Goal: Task Accomplishment & Management: Manage account settings

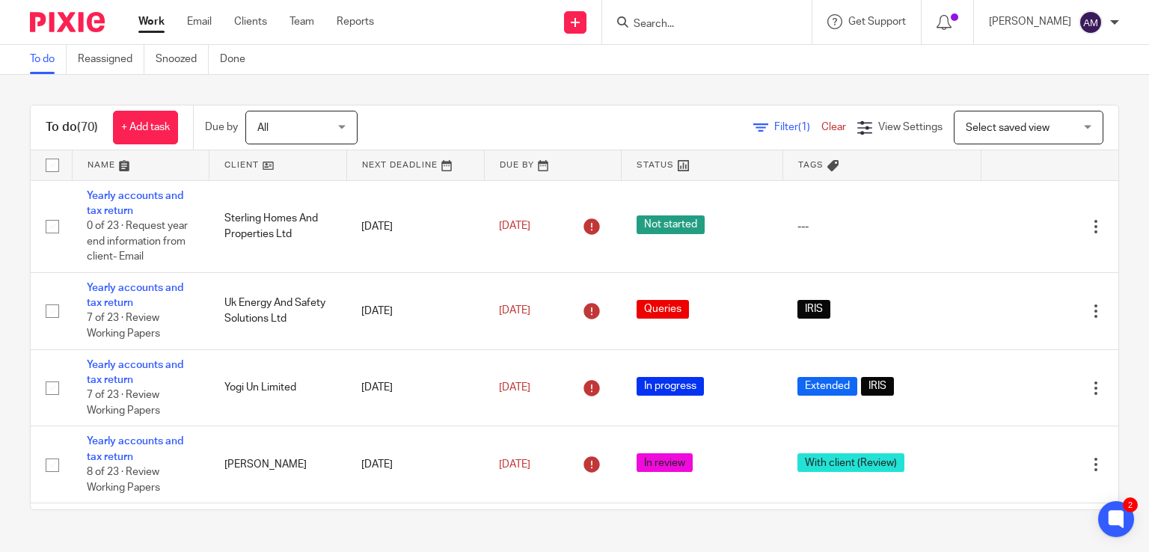
click at [742, 23] on input "Search" at bounding box center [699, 24] width 135 height 13
click at [701, 18] on input "Search" at bounding box center [699, 24] width 135 height 13
click at [670, 20] on input "Search" at bounding box center [699, 24] width 135 height 13
click at [706, 40] on div at bounding box center [707, 22] width 210 height 44
click at [694, 13] on form at bounding box center [711, 22] width 159 height 19
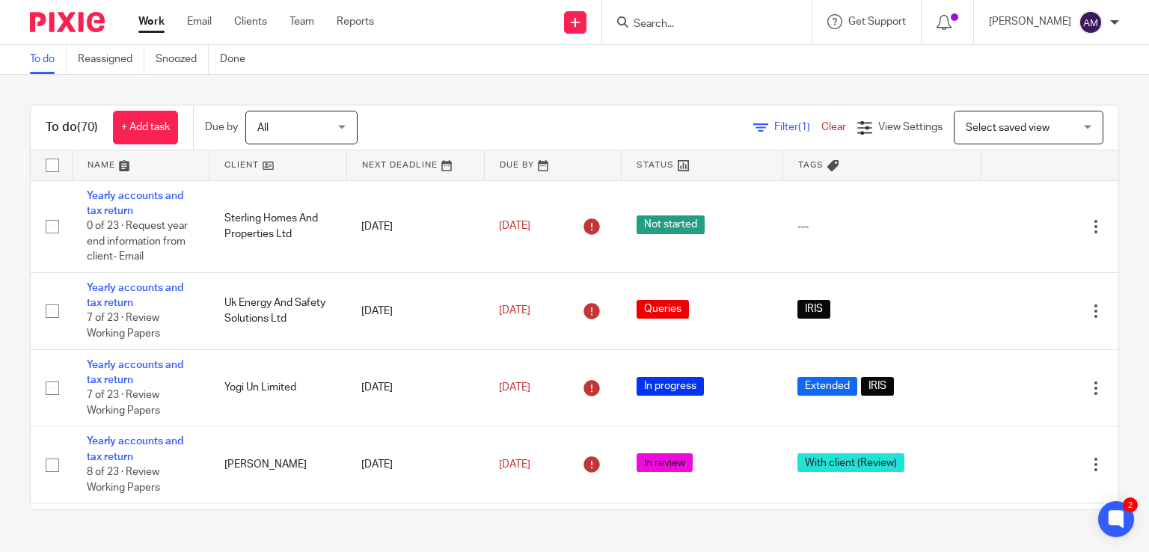
click at [703, 25] on input "Search" at bounding box center [699, 24] width 135 height 13
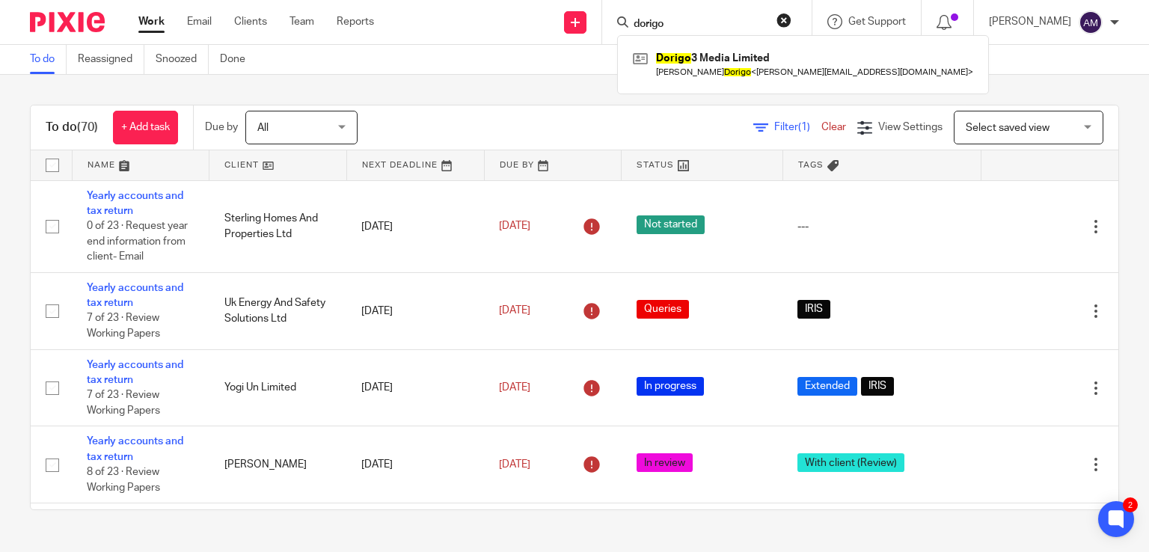
type input "dorigo"
click button "submit" at bounding box center [0, 0] width 0 height 0
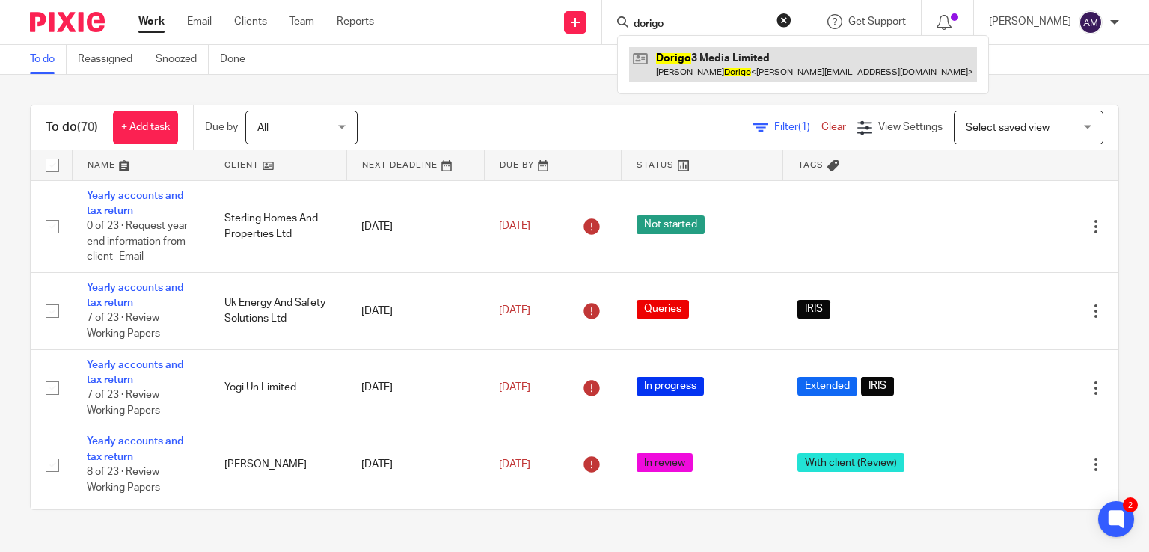
click at [736, 58] on link at bounding box center [803, 64] width 348 height 34
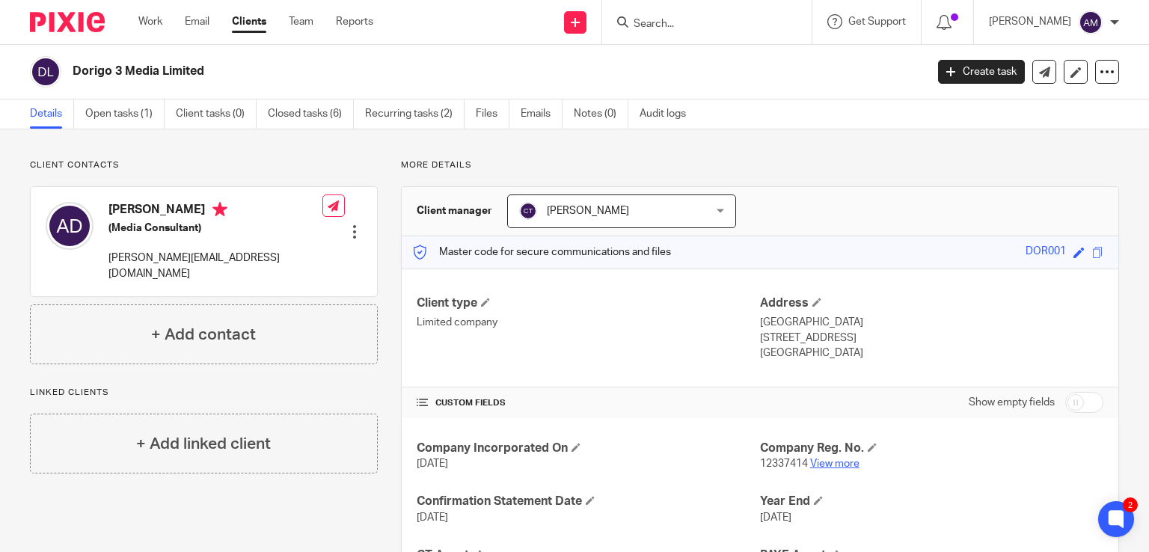
click at [834, 467] on link "View more" at bounding box center [834, 464] width 49 height 10
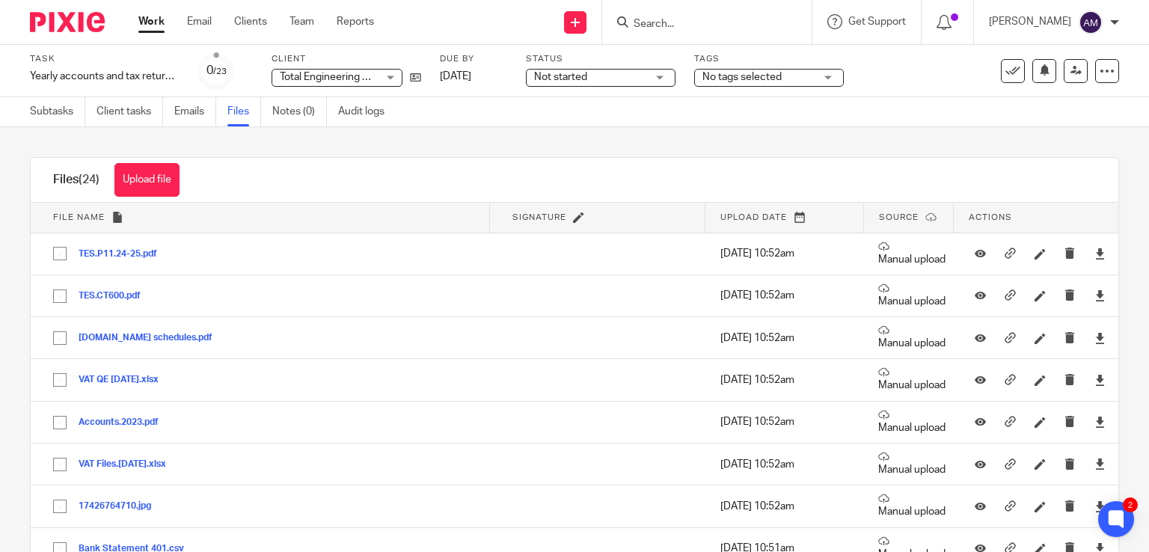
scroll to position [104, 0]
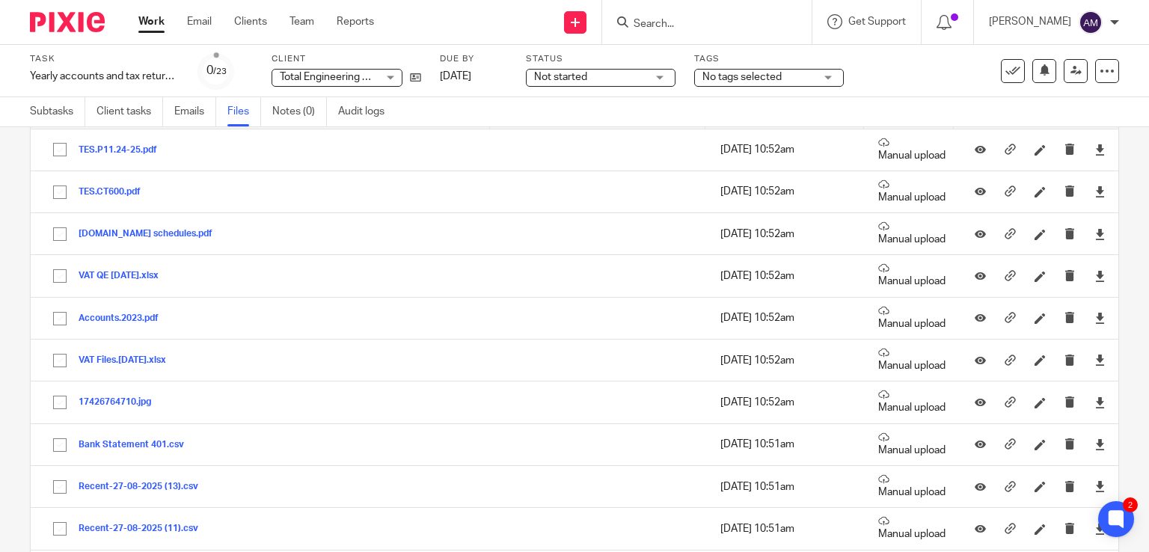
click at [688, 23] on input "Search" at bounding box center [699, 24] width 135 height 13
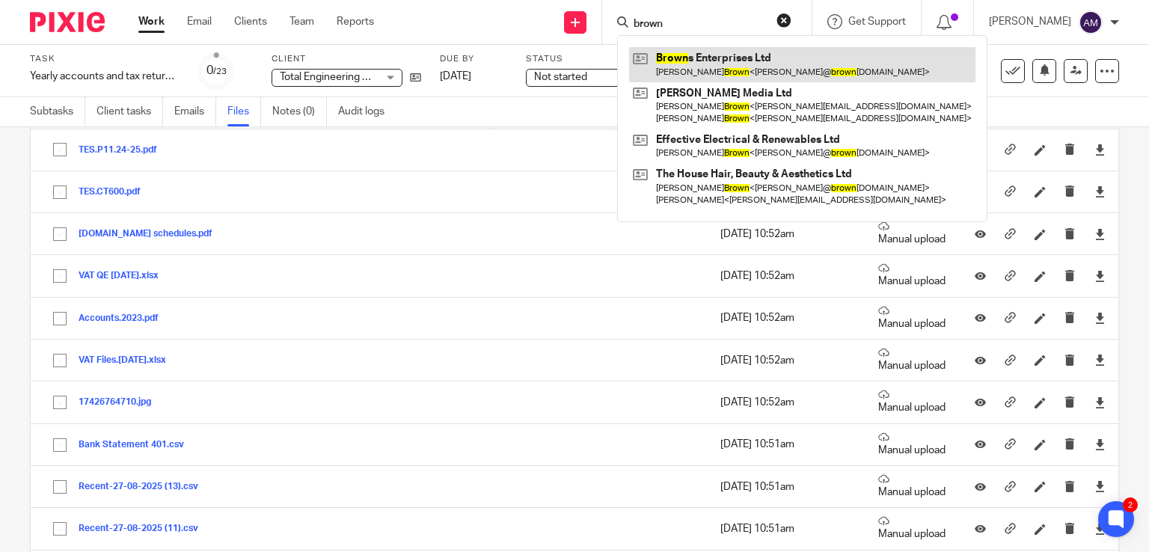
type input "brown"
click at [772, 68] on link at bounding box center [802, 64] width 346 height 34
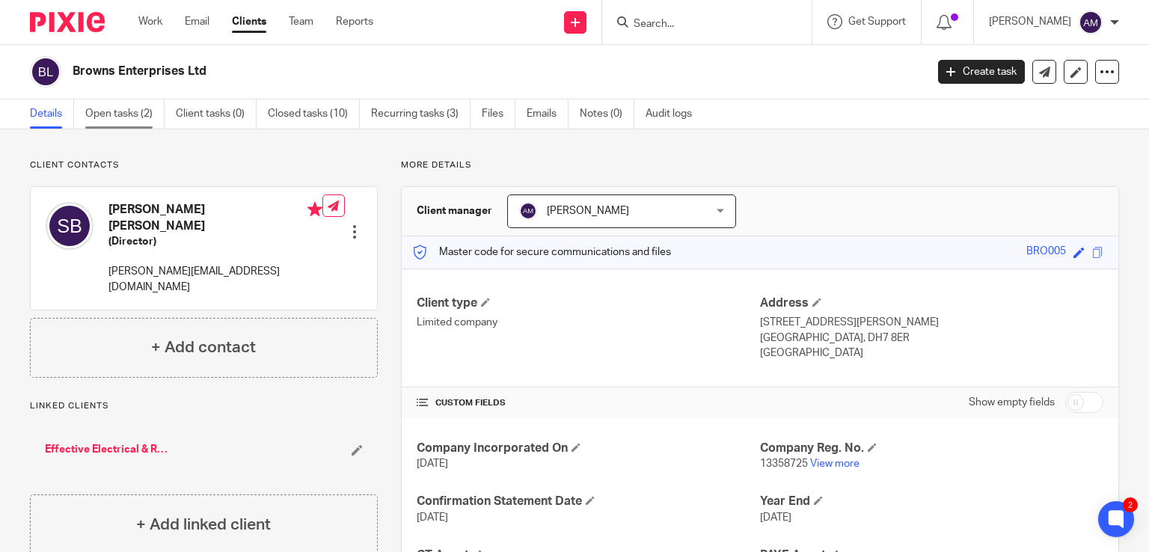
click at [106, 122] on link "Open tasks (2)" at bounding box center [124, 114] width 79 height 29
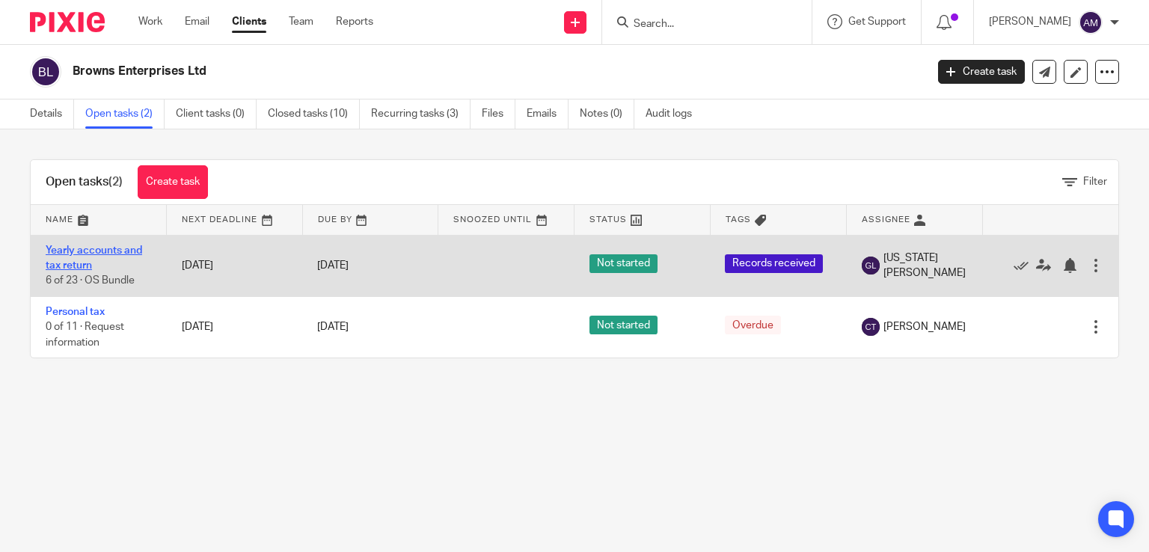
click at [98, 246] on link "Yearly accounts and tax return" at bounding box center [94, 257] width 97 height 25
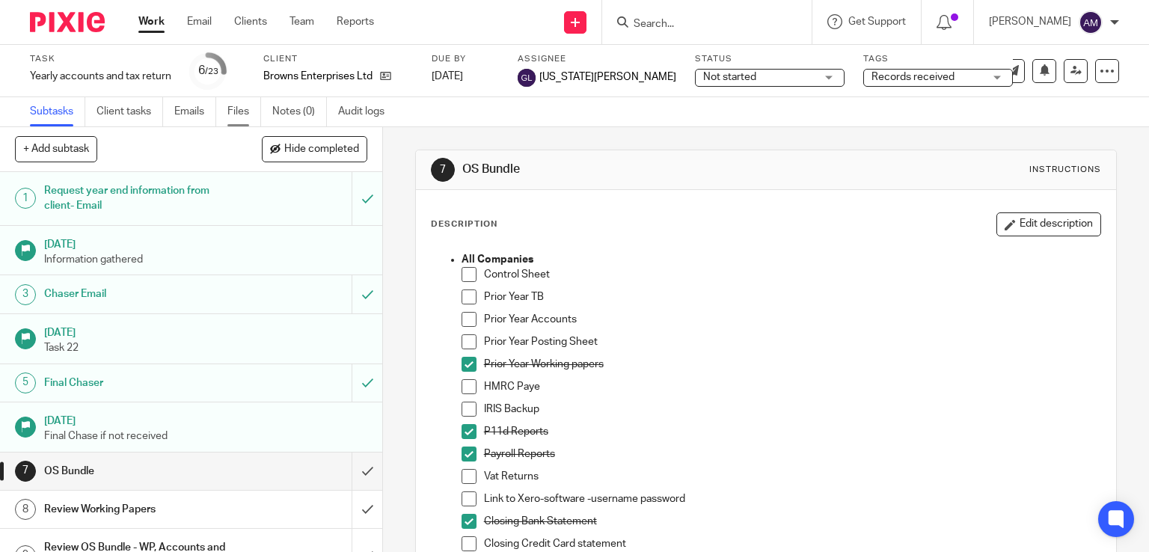
click at [229, 113] on link "Files" at bounding box center [244, 111] width 34 height 29
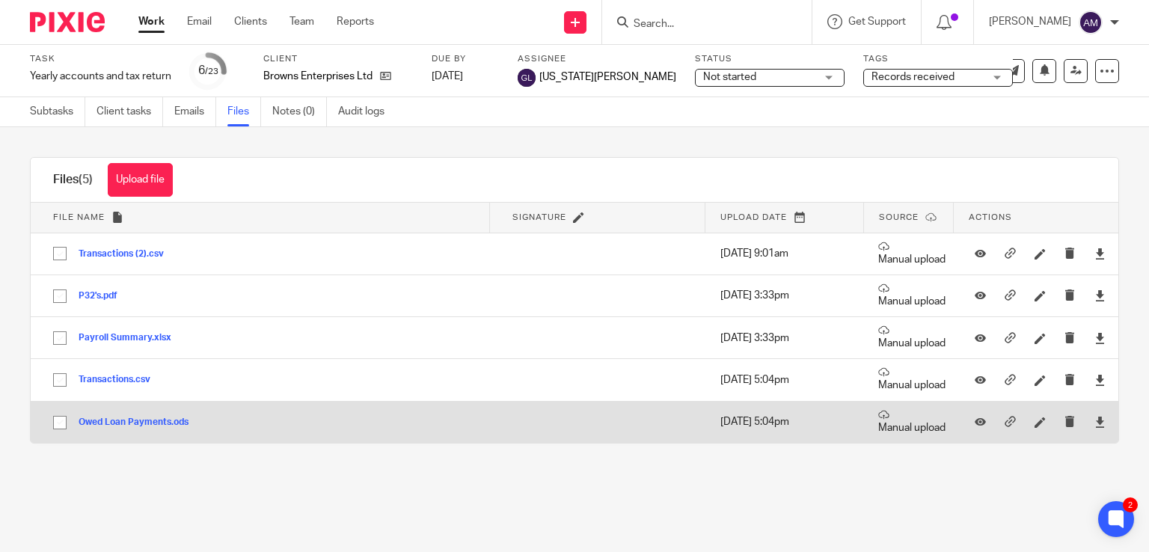
click at [57, 420] on input "checkbox" at bounding box center [60, 423] width 28 height 28
checkbox input "true"
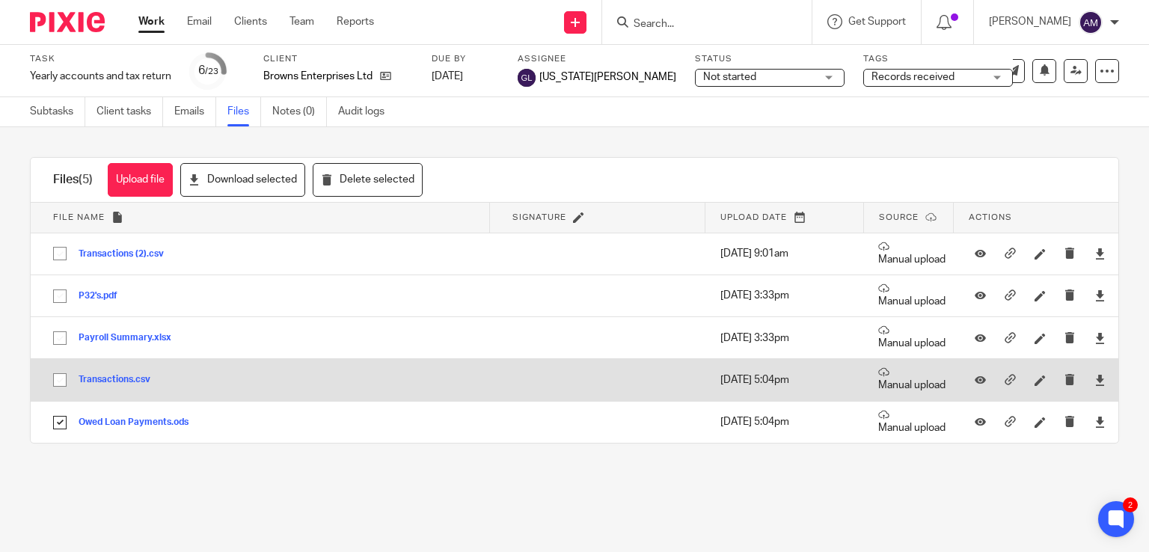
click at [55, 382] on input "checkbox" at bounding box center [60, 380] width 28 height 28
checkbox input "true"
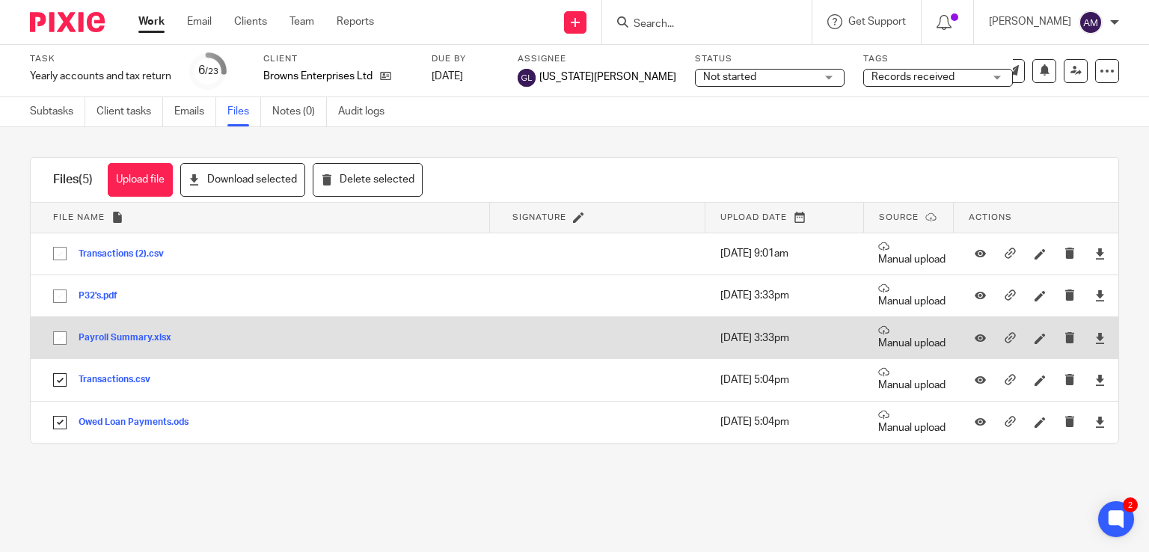
click at [60, 336] on input "checkbox" at bounding box center [60, 338] width 28 height 28
checkbox input "true"
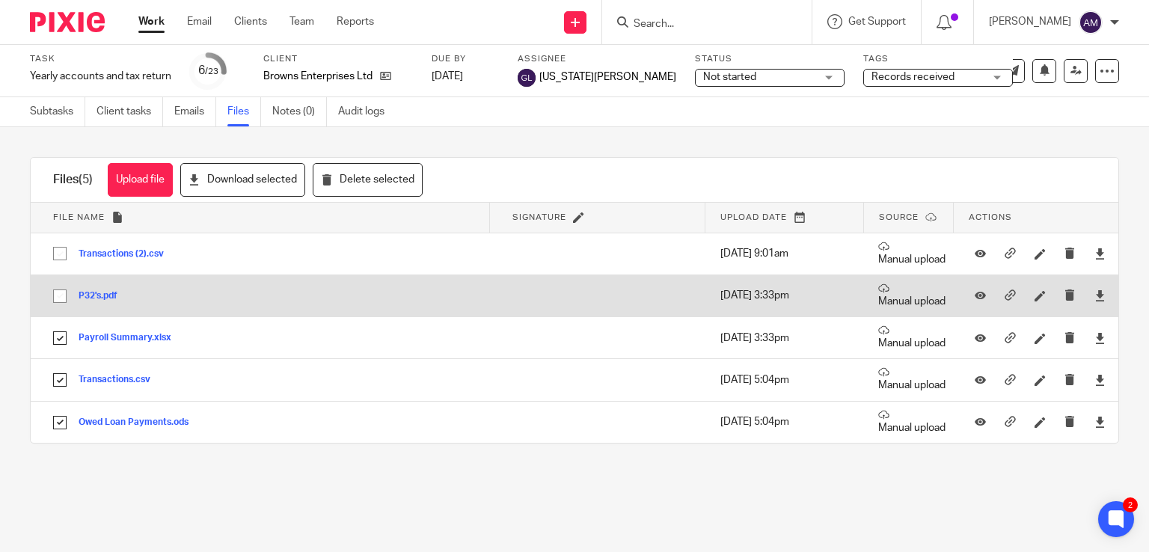
click at [58, 288] on input "checkbox" at bounding box center [60, 296] width 28 height 28
checkbox input "true"
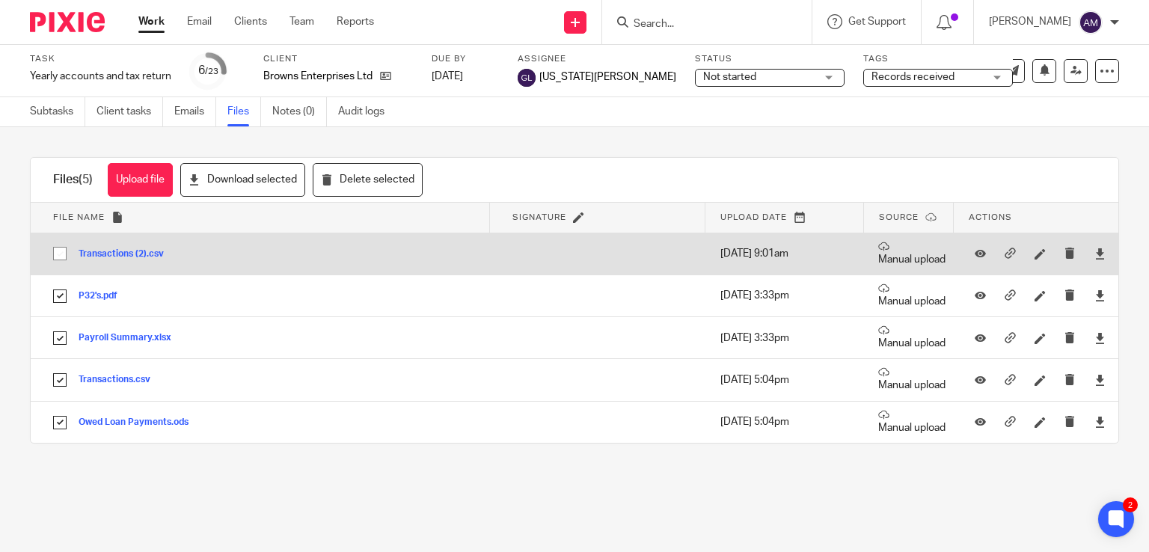
click at [58, 251] on input "checkbox" at bounding box center [60, 253] width 28 height 28
checkbox input "true"
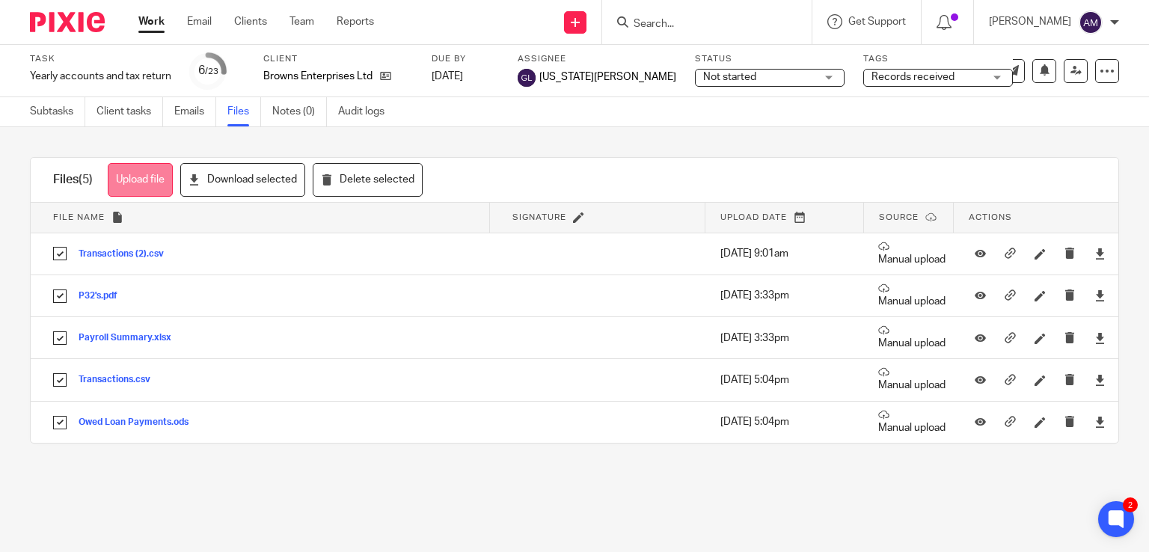
click at [135, 188] on button "Upload file" at bounding box center [140, 180] width 65 height 34
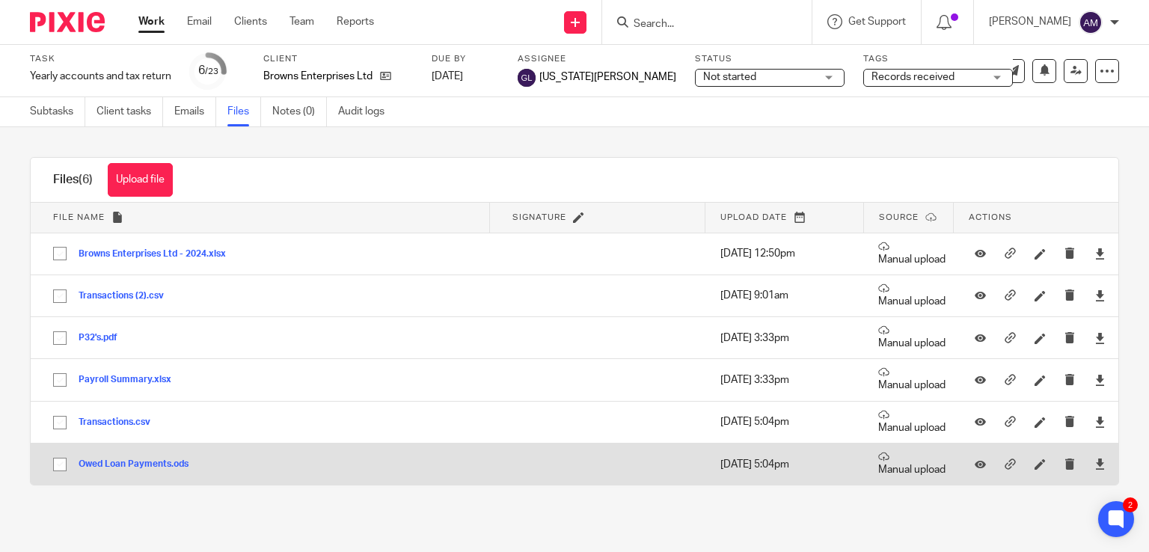
click at [57, 462] on input "checkbox" at bounding box center [60, 465] width 28 height 28
checkbox input "true"
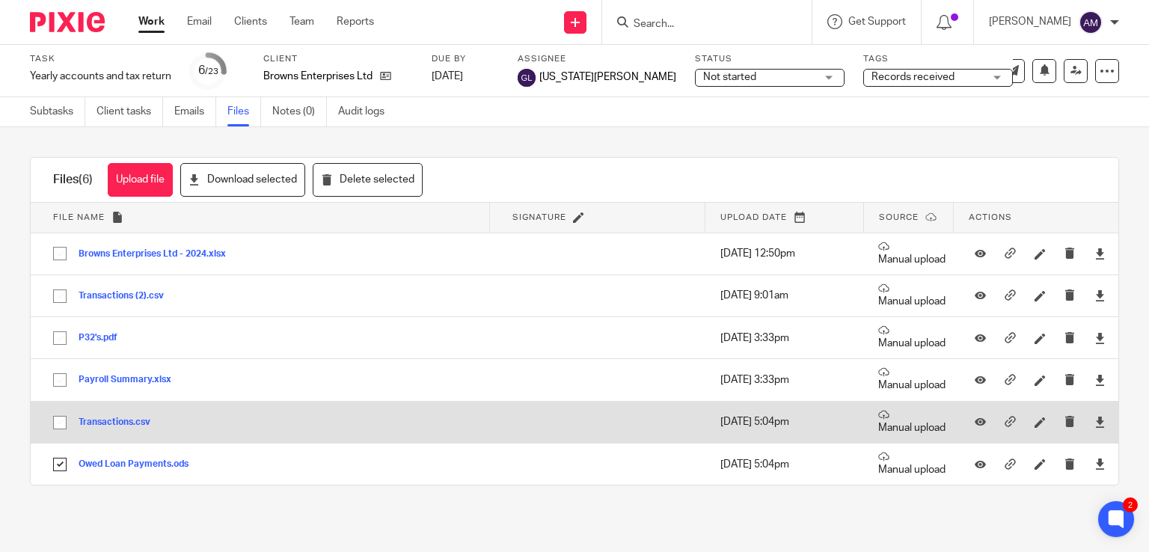
click at [57, 427] on input "checkbox" at bounding box center [60, 423] width 28 height 28
checkbox input "true"
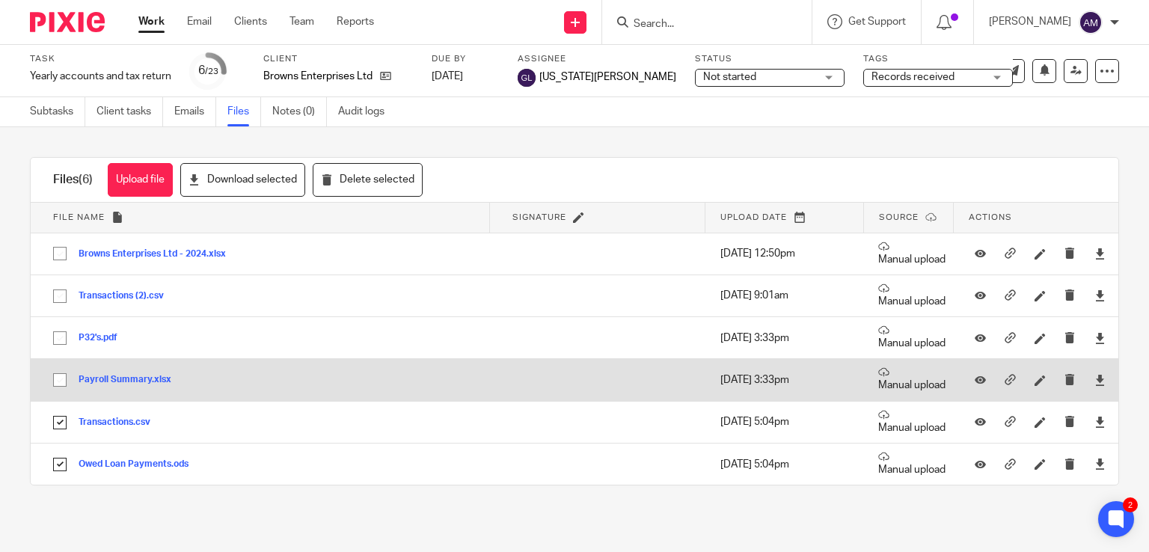
click at [57, 378] on input "checkbox" at bounding box center [60, 380] width 28 height 28
checkbox input "true"
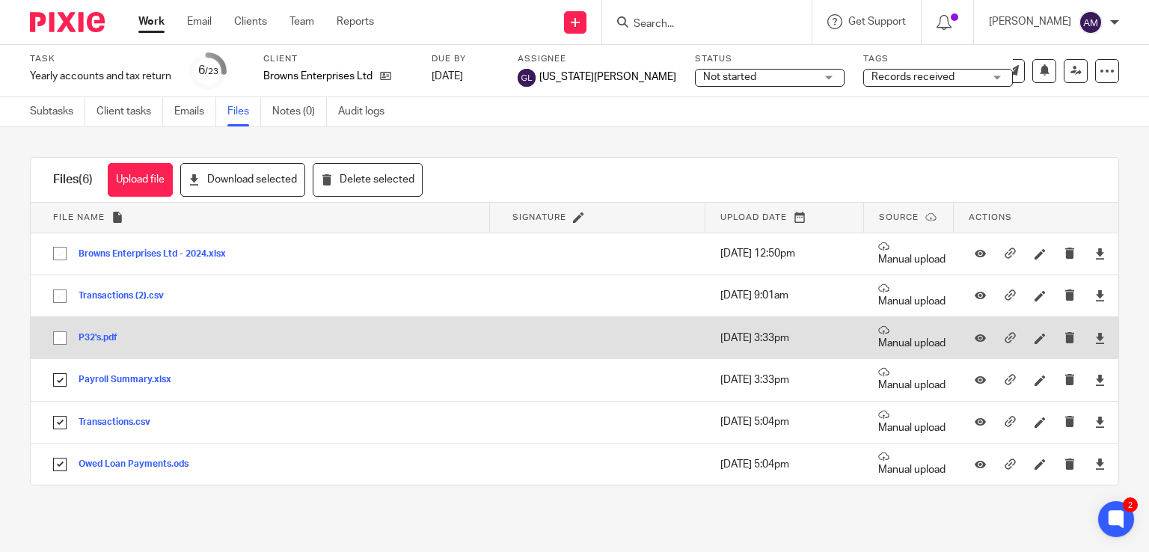
click at [57, 331] on input "checkbox" at bounding box center [60, 338] width 28 height 28
checkbox input "true"
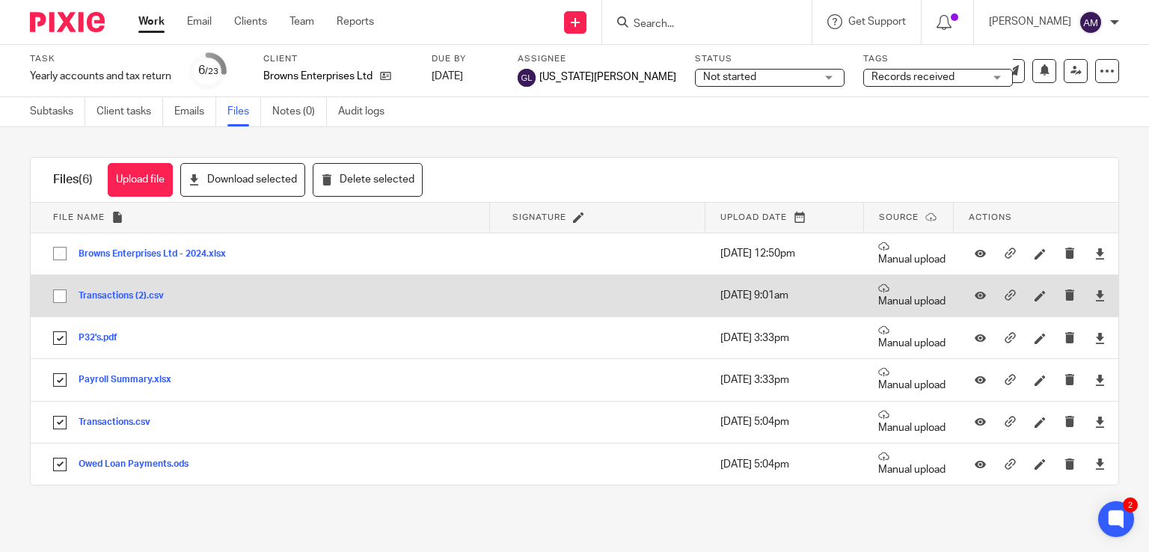
click at [59, 289] on input "checkbox" at bounding box center [60, 296] width 28 height 28
checkbox input "true"
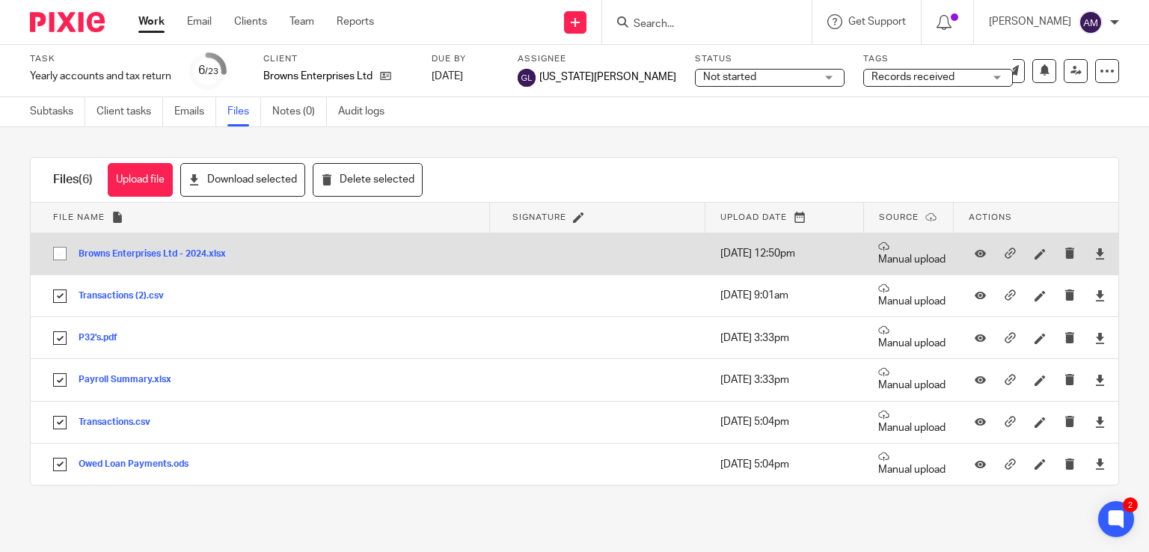
click at [59, 249] on input "checkbox" at bounding box center [60, 253] width 28 height 28
checkbox input "true"
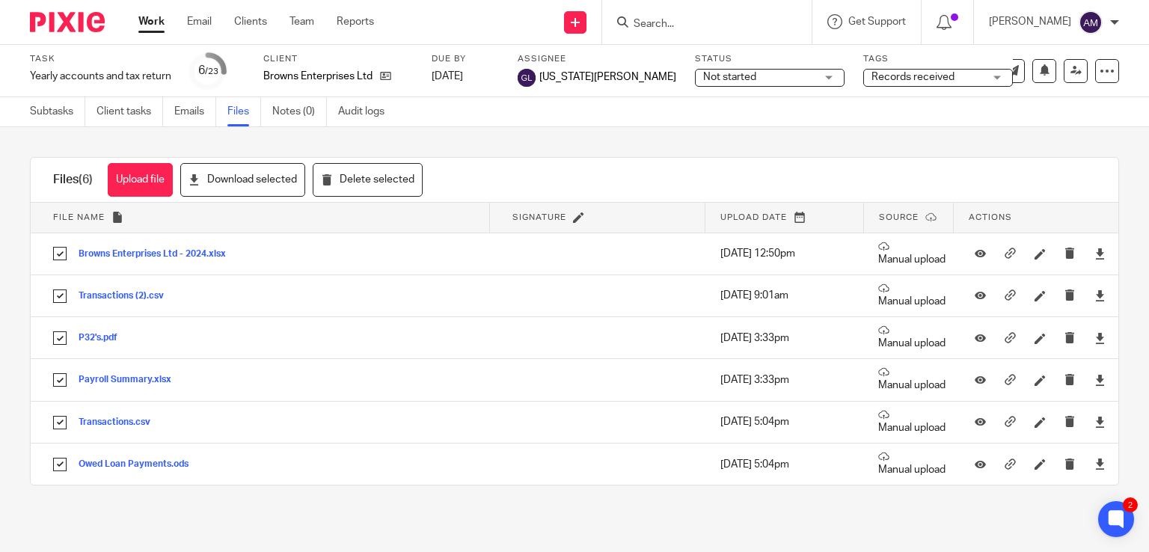
click at [703, 76] on span "Not started" at bounding box center [729, 77] width 53 height 10
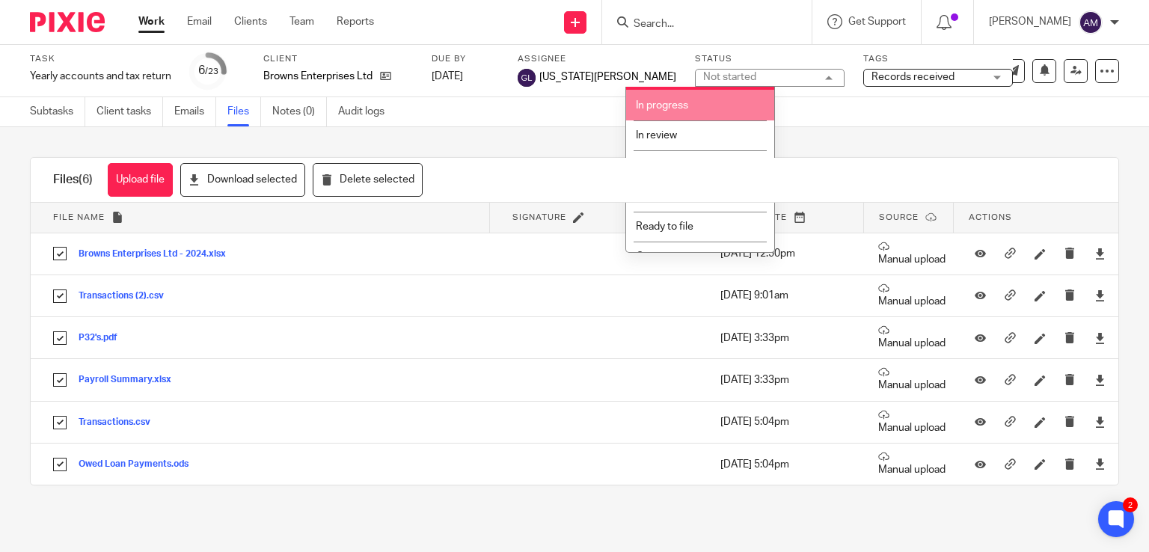
scroll to position [10, 0]
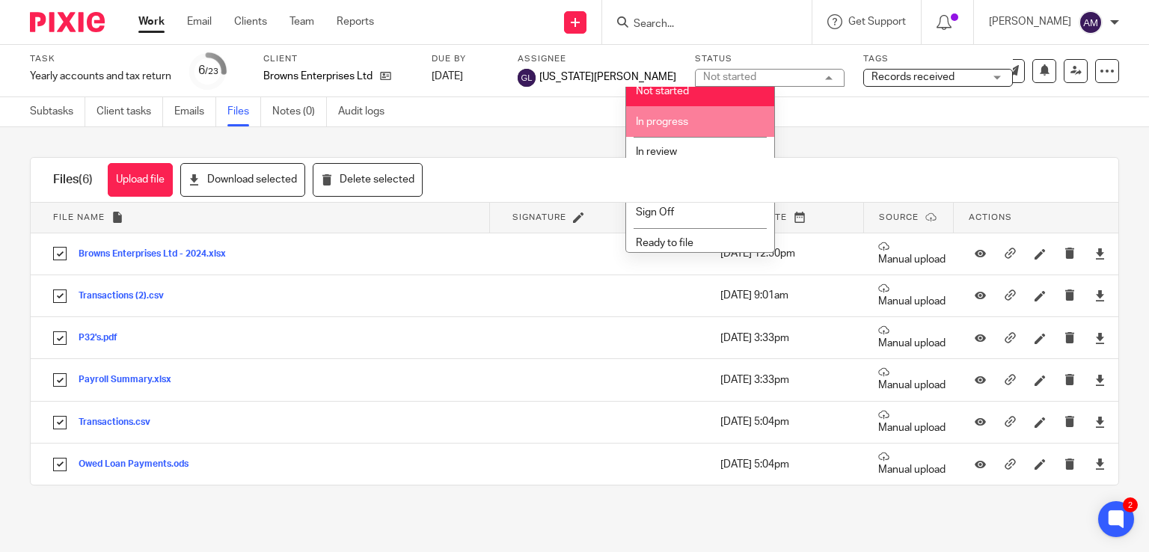
click at [721, 124] on li "In progress" at bounding box center [700, 121] width 148 height 31
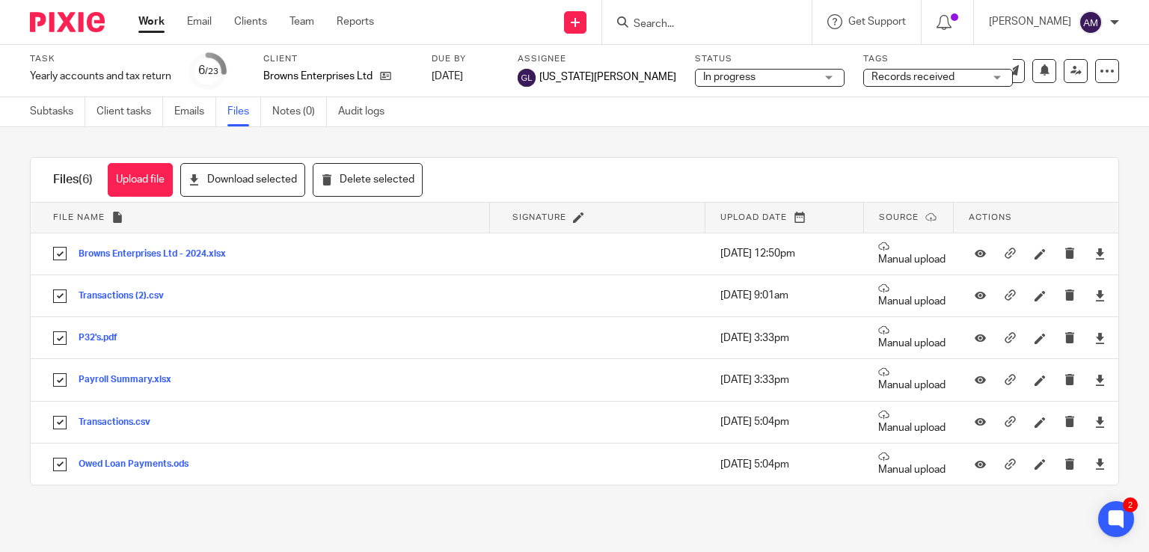
click at [872, 82] on span "Records received" at bounding box center [928, 78] width 112 height 16
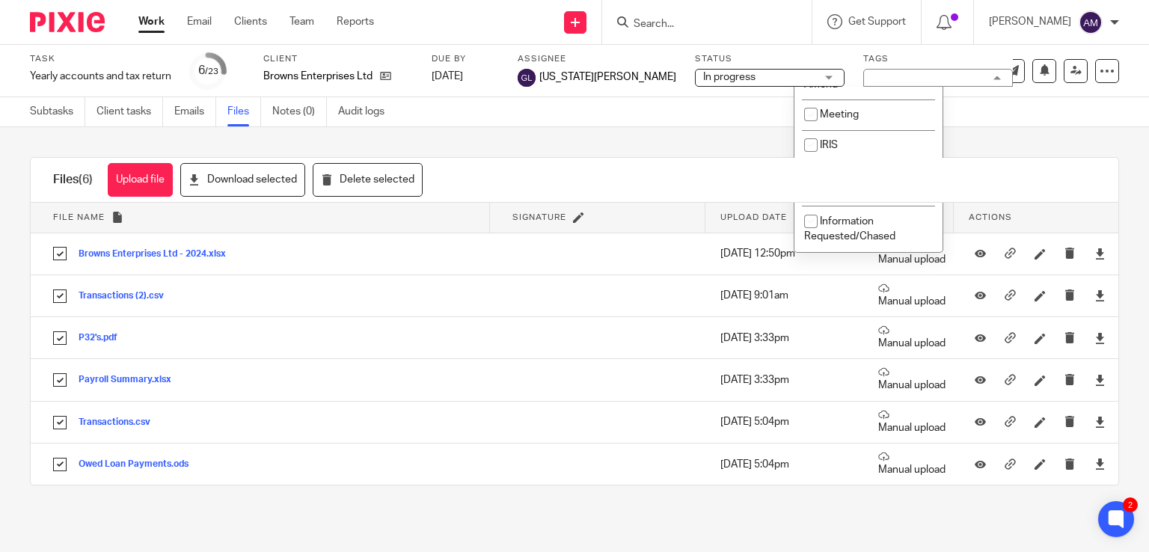
scroll to position [510, 0]
click at [861, 147] on li "IRIS" at bounding box center [869, 145] width 148 height 31
checkbox input "true"
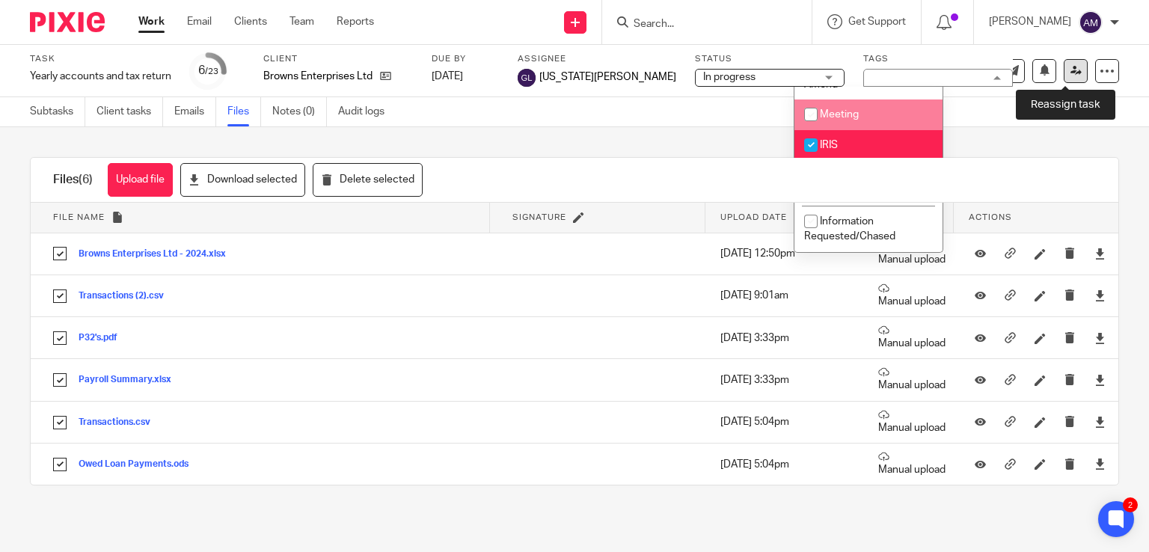
click at [1071, 67] on icon at bounding box center [1076, 70] width 11 height 11
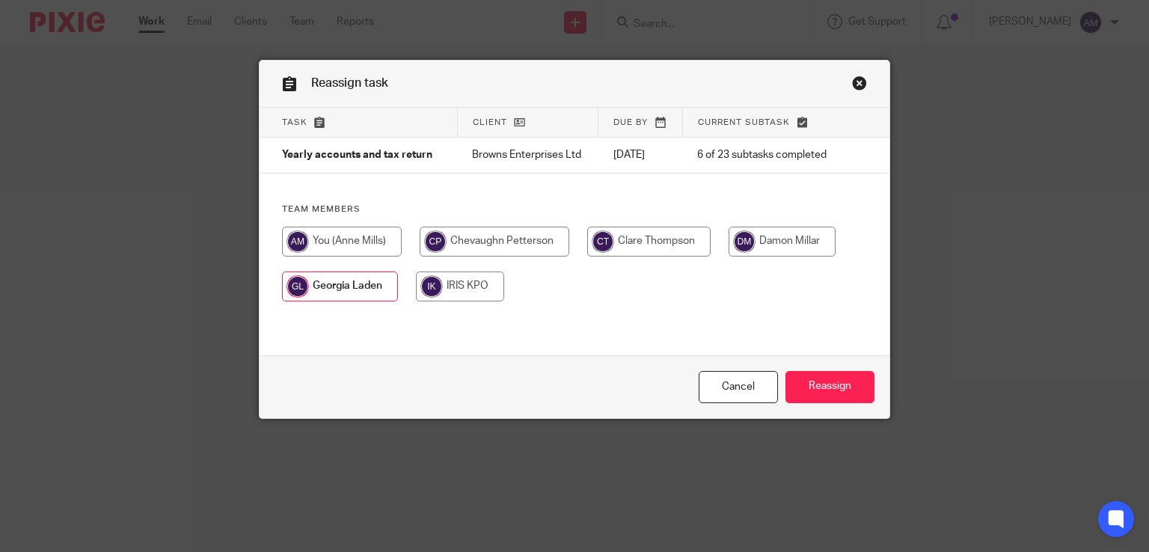
click at [317, 248] on input "radio" at bounding box center [342, 242] width 120 height 30
radio input "true"
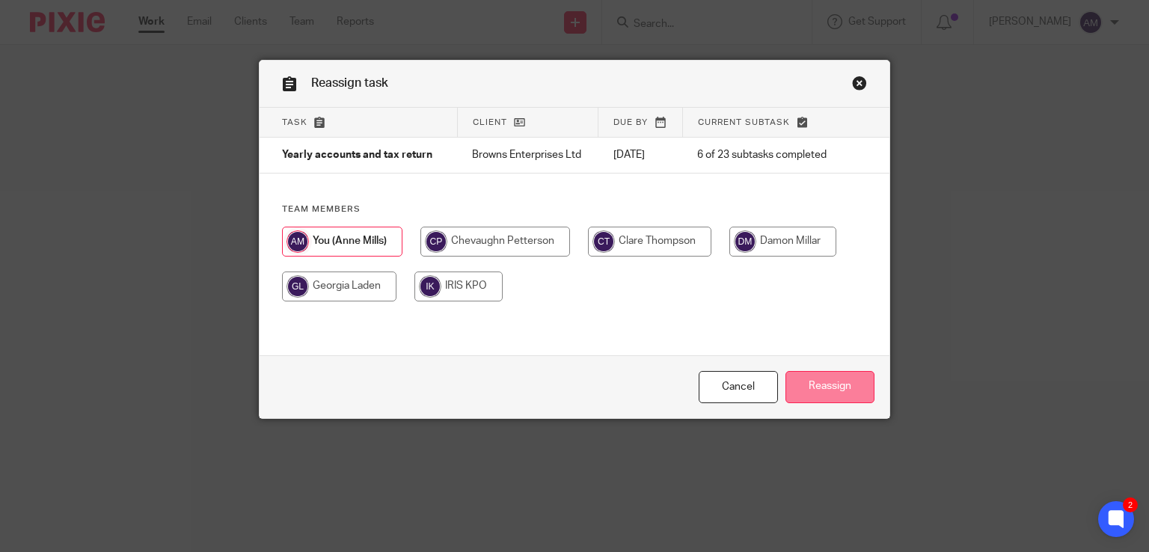
click at [841, 388] on input "Reassign" at bounding box center [830, 387] width 89 height 32
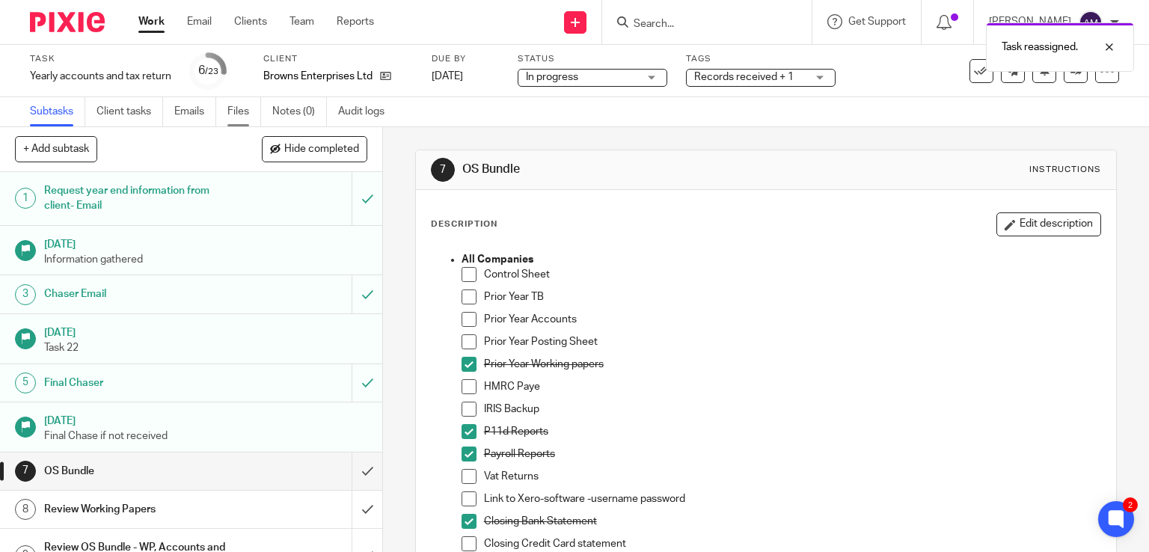
click at [247, 112] on link "Files" at bounding box center [244, 111] width 34 height 29
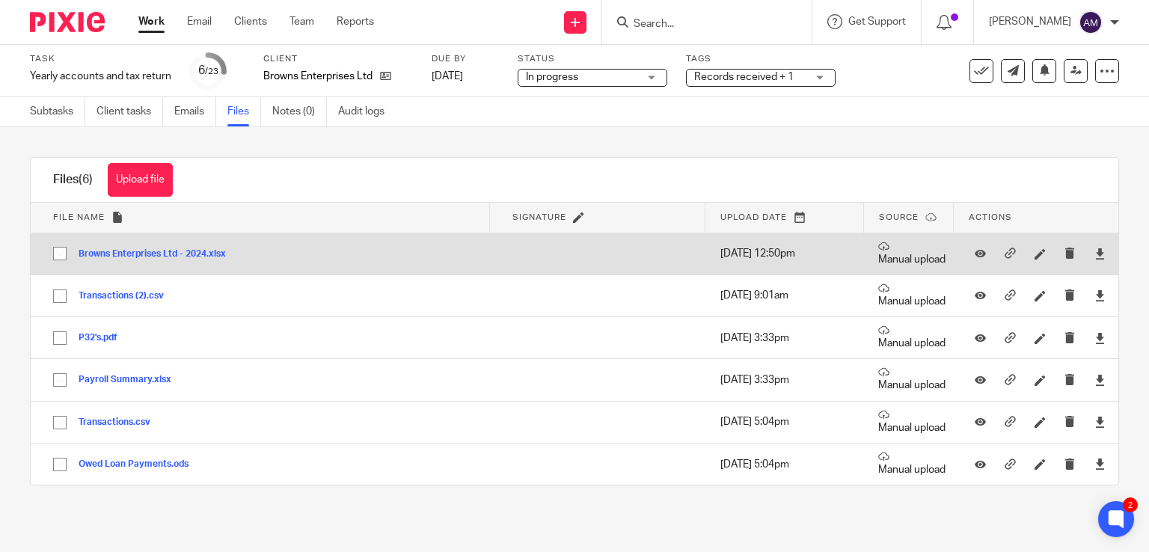
click at [58, 251] on input "checkbox" at bounding box center [60, 253] width 28 height 28
checkbox input "true"
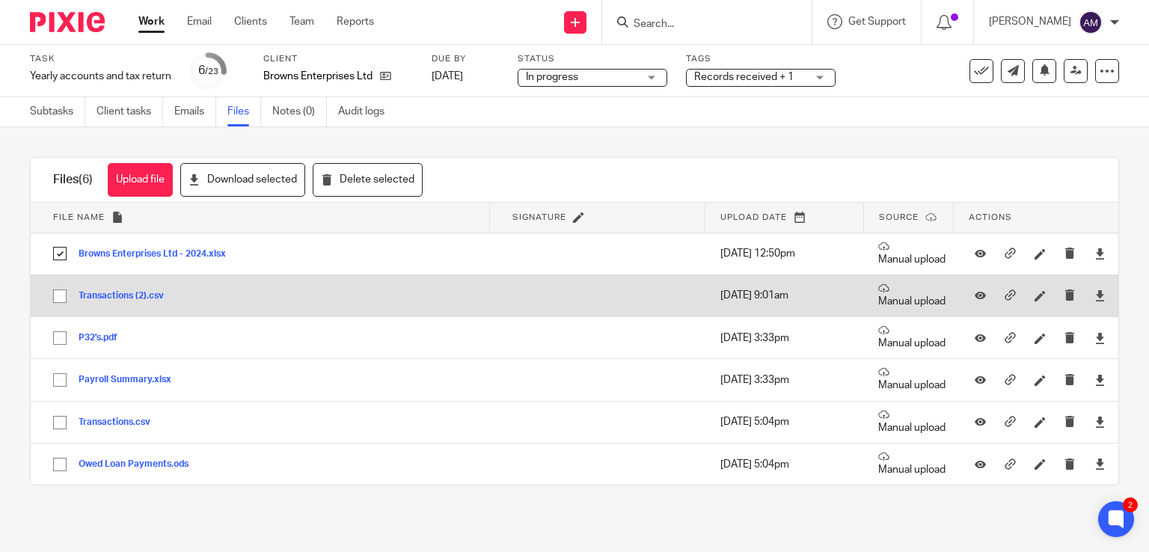
click at [57, 295] on input "checkbox" at bounding box center [60, 296] width 28 height 28
checkbox input "true"
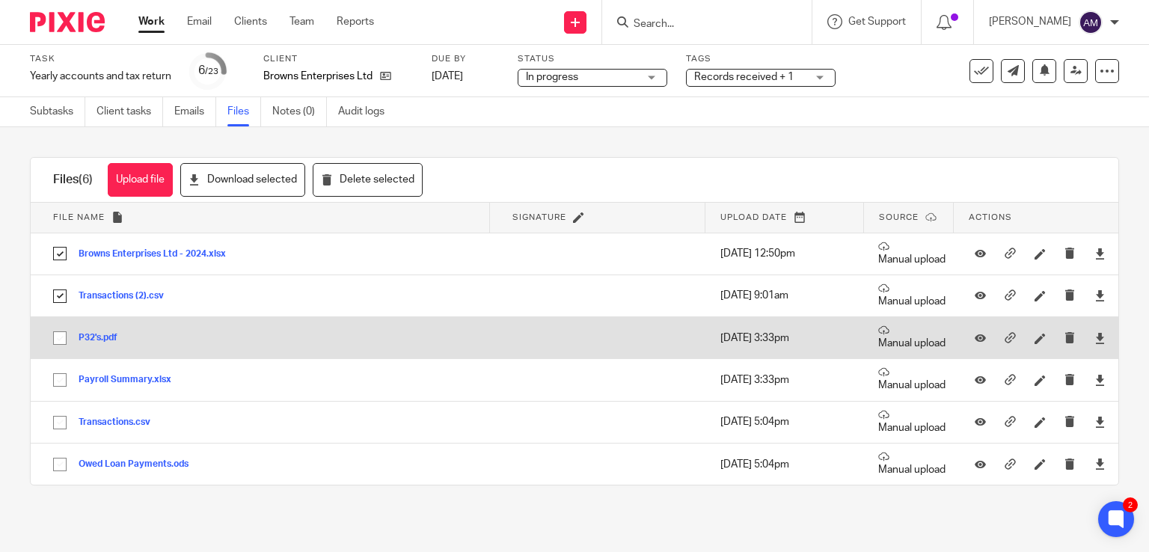
click at [58, 341] on input "checkbox" at bounding box center [60, 338] width 28 height 28
checkbox input "true"
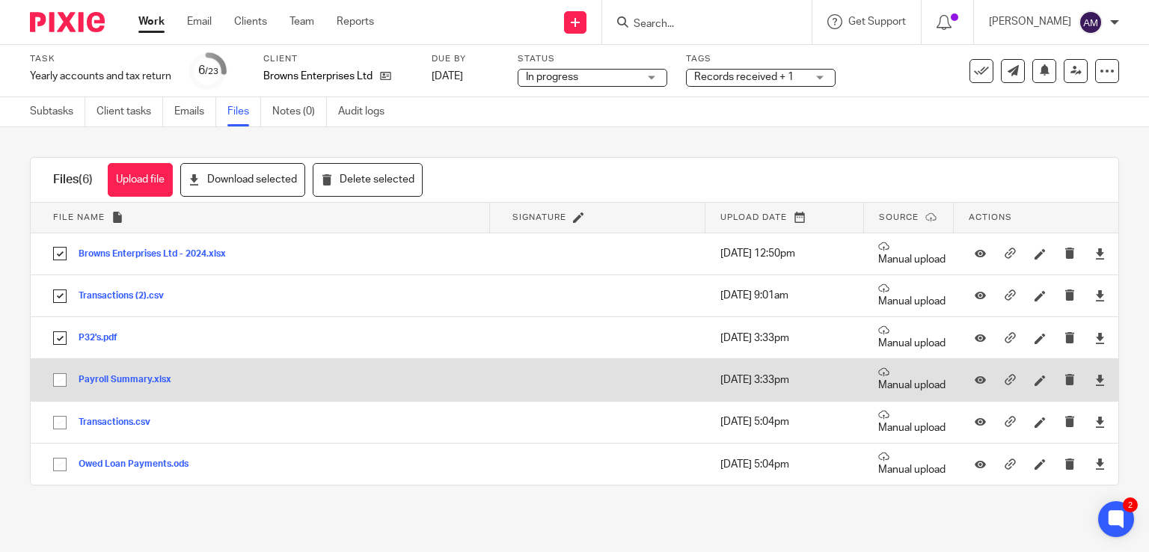
click at [61, 384] on input "checkbox" at bounding box center [60, 380] width 28 height 28
checkbox input "true"
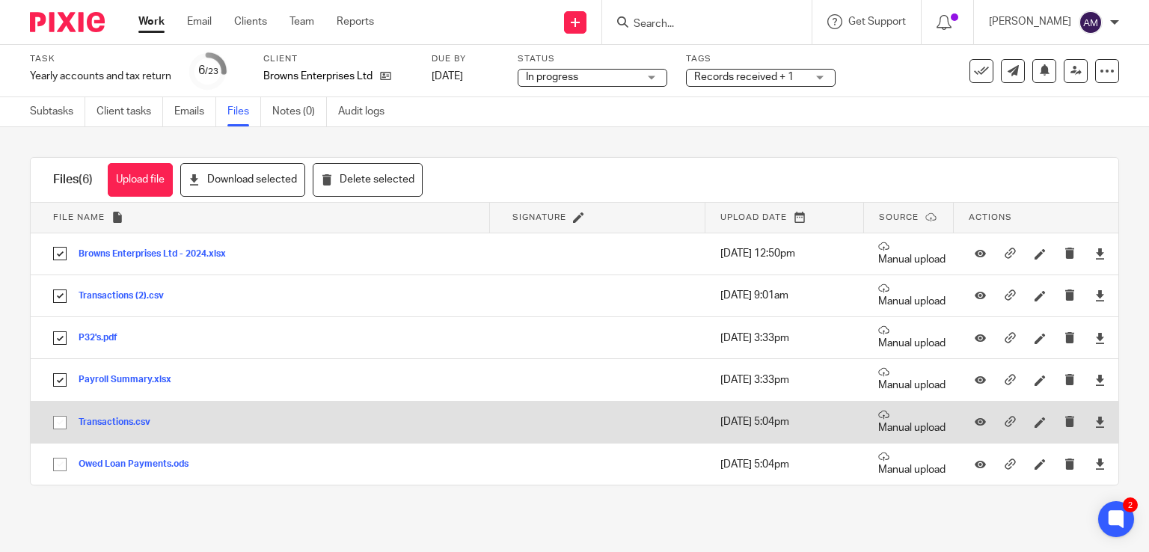
click at [59, 427] on input "checkbox" at bounding box center [60, 423] width 28 height 28
checkbox input "true"
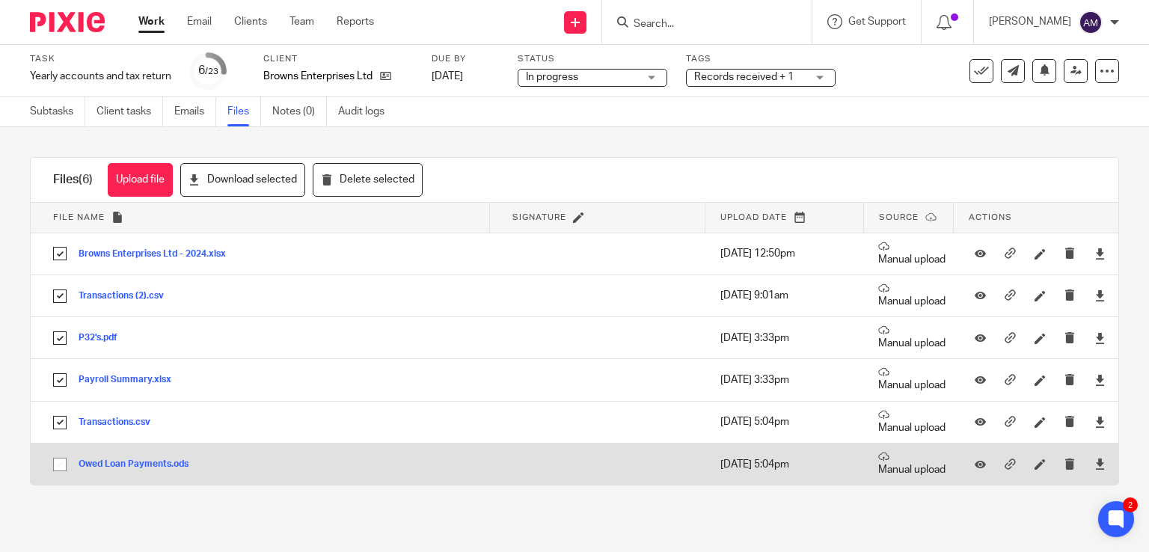
click at [63, 466] on input "checkbox" at bounding box center [60, 465] width 28 height 28
checkbox input "true"
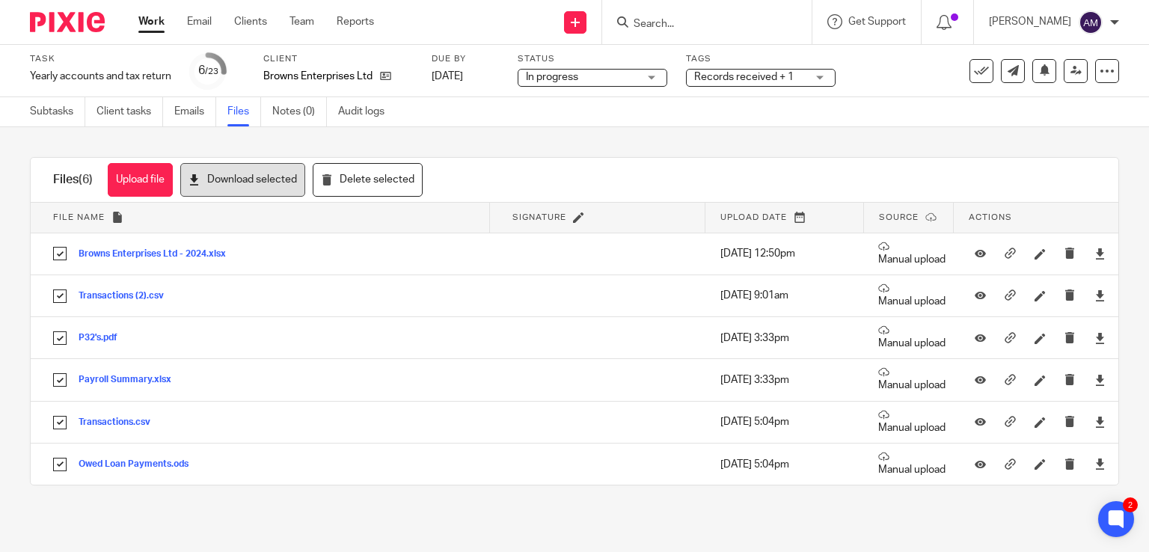
click at [237, 179] on button "Download selected" at bounding box center [242, 180] width 125 height 34
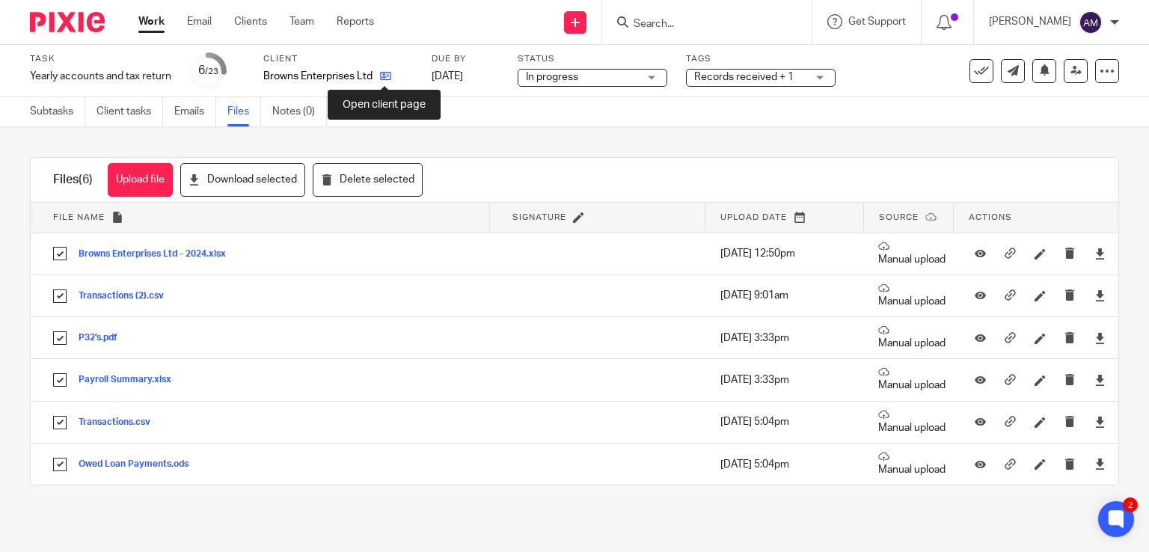
click at [386, 78] on icon at bounding box center [385, 75] width 11 height 11
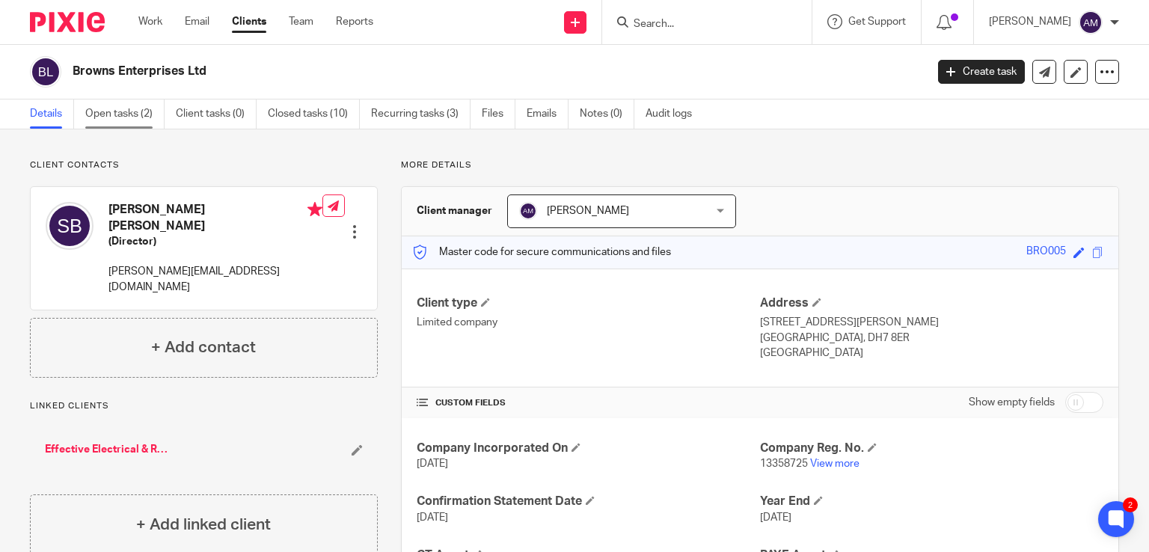
click at [117, 120] on link "Open tasks (2)" at bounding box center [124, 114] width 79 height 29
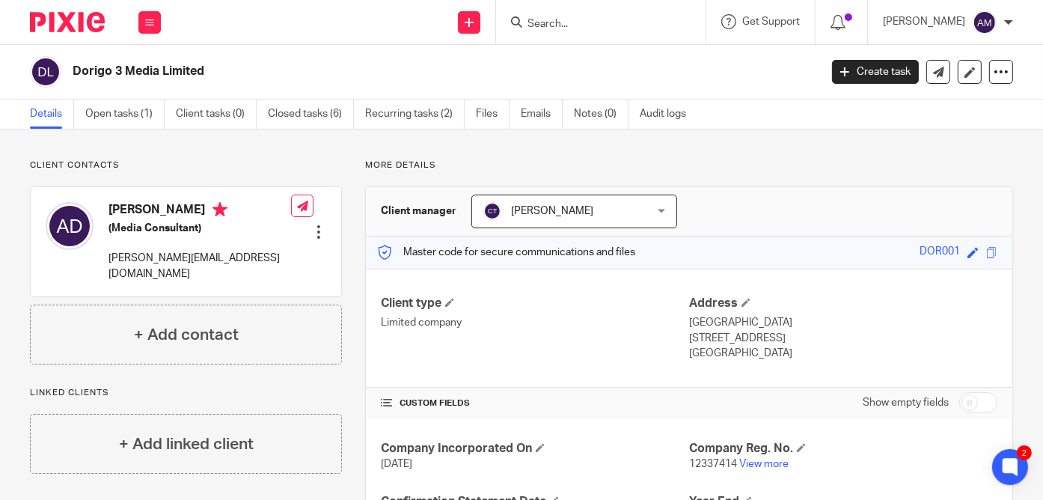
click at [601, 28] on input "Search" at bounding box center [593, 24] width 135 height 13
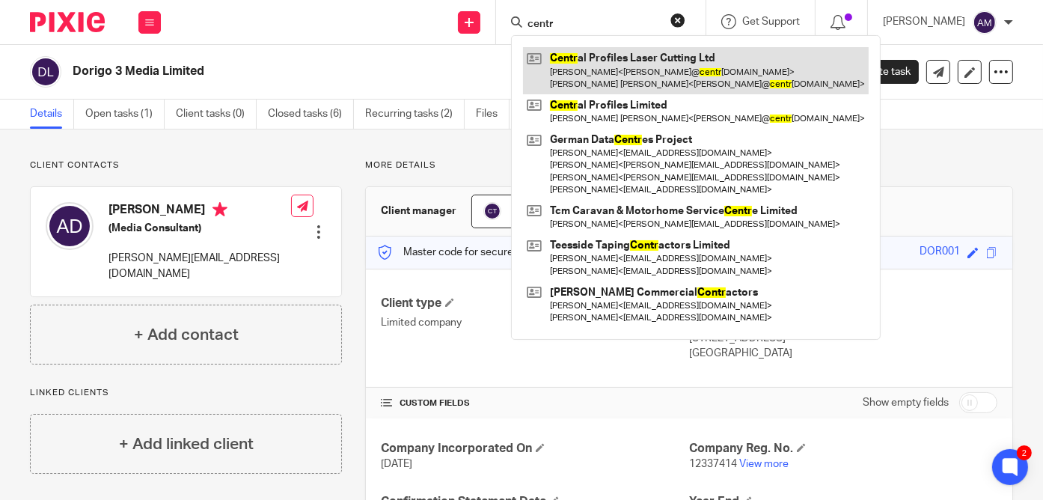
type input "centr"
click at [656, 79] on link at bounding box center [696, 70] width 346 height 46
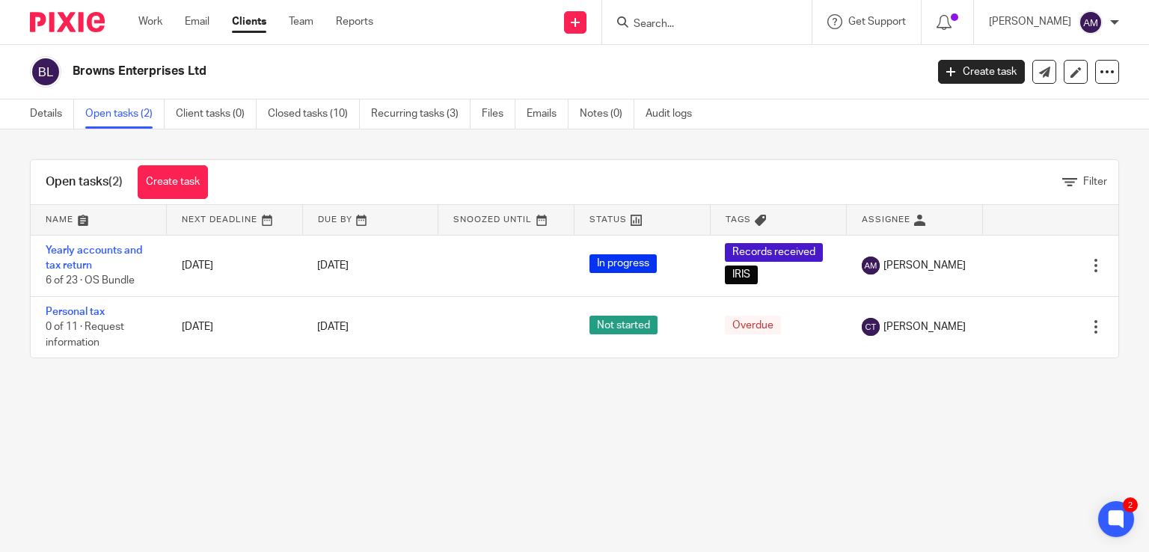
click at [117, 120] on link "Open tasks (2)" at bounding box center [124, 114] width 79 height 29
click at [204, 23] on link "Email" at bounding box center [197, 21] width 25 height 15
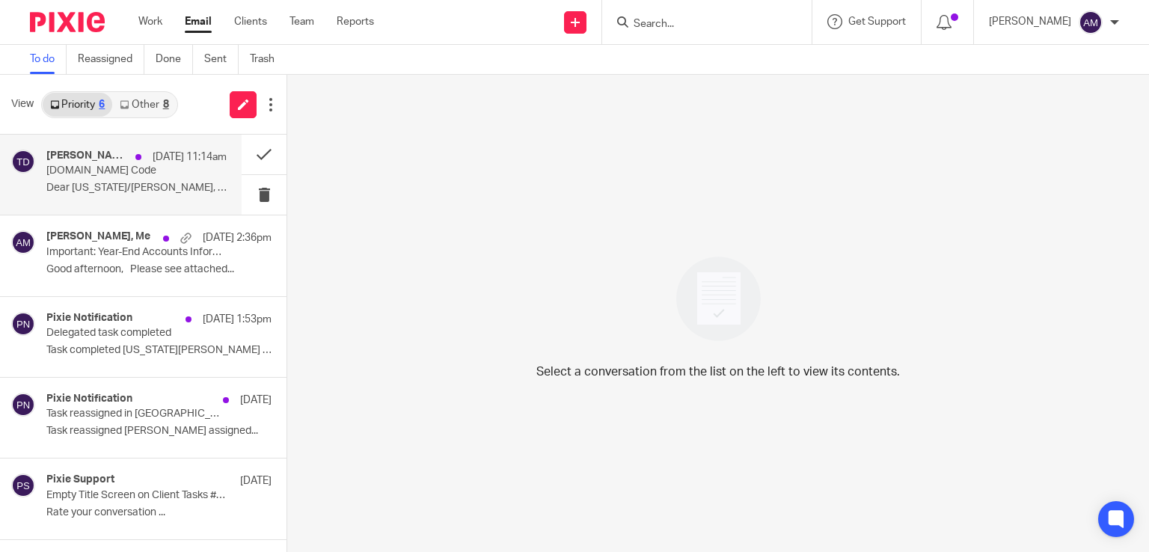
click at [110, 191] on p "Dear [US_STATE]/[PERSON_NAME], I am trying to add my..." at bounding box center [136, 188] width 180 height 13
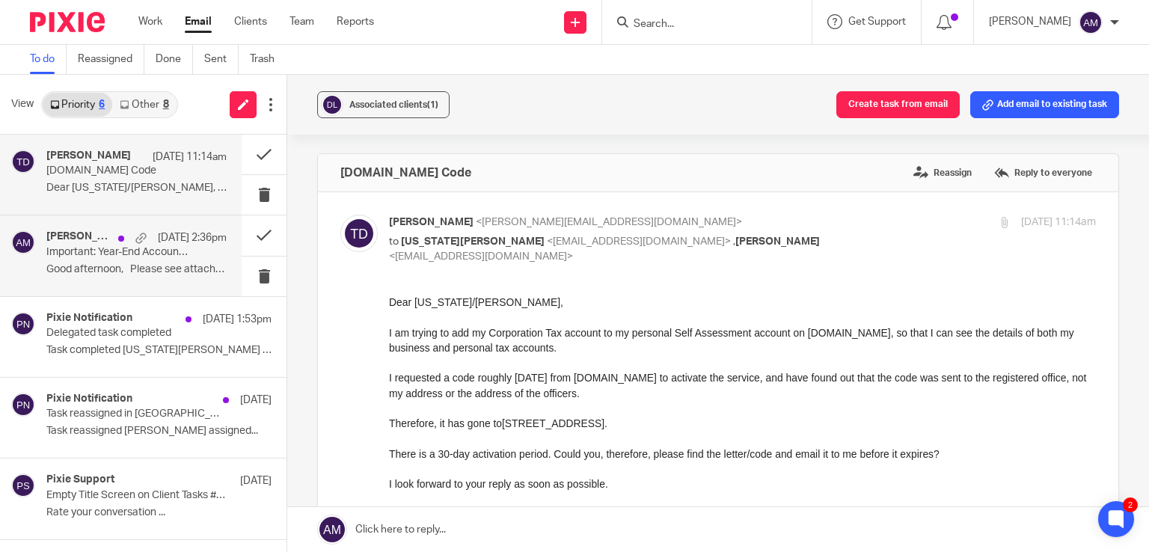
click at [71, 238] on h4 "[PERSON_NAME], Me" at bounding box center [78, 236] width 64 height 13
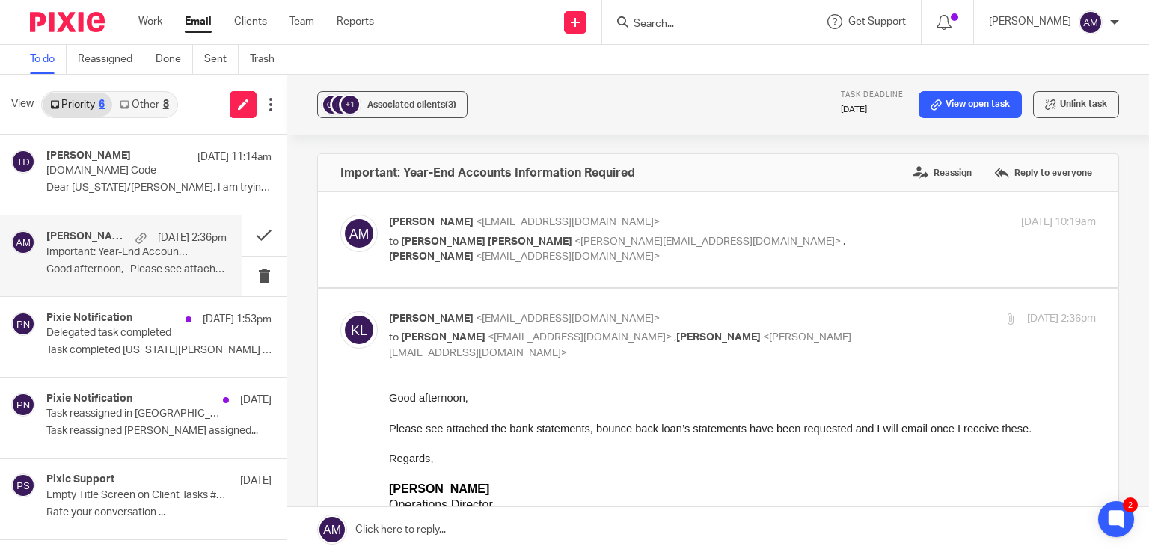
click at [422, 533] on link at bounding box center [718, 529] width 862 height 45
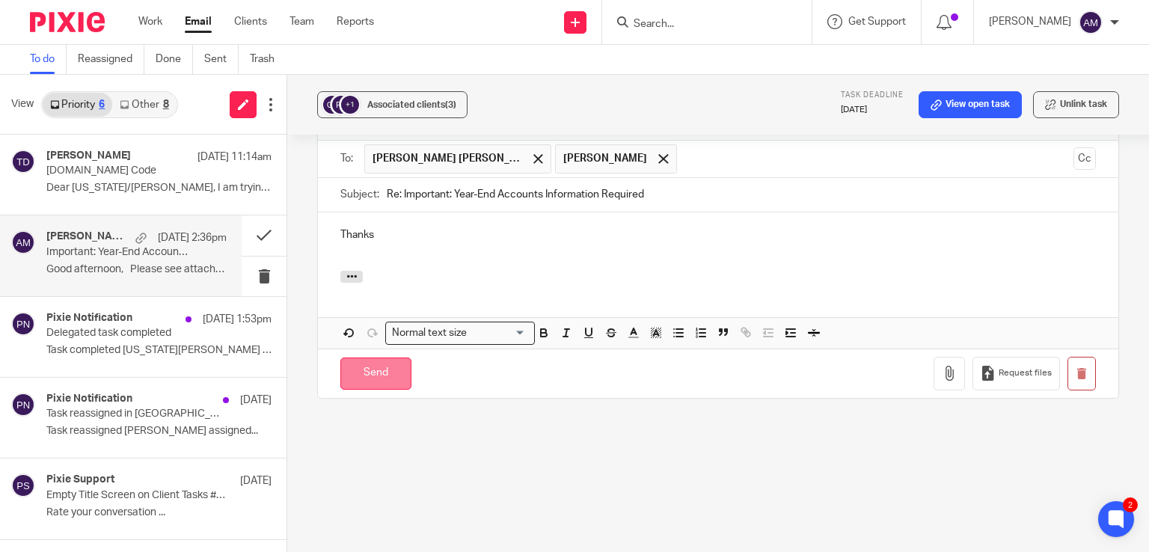
click at [380, 390] on input "Send" at bounding box center [375, 374] width 71 height 32
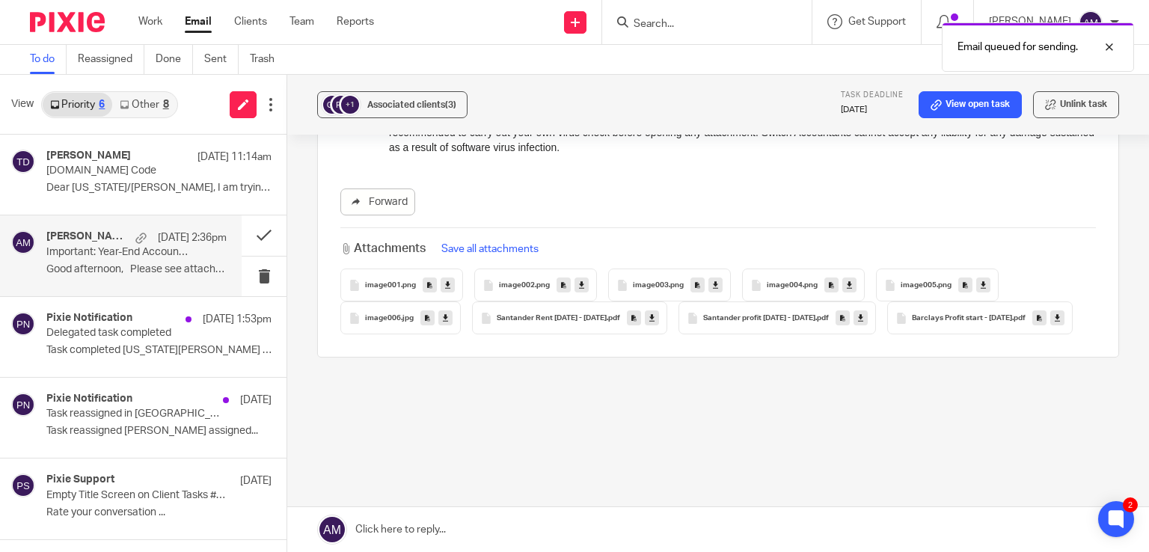
scroll to position [1747, 0]
click at [97, 318] on h4 "Pixie Notification" at bounding box center [89, 318] width 86 height 13
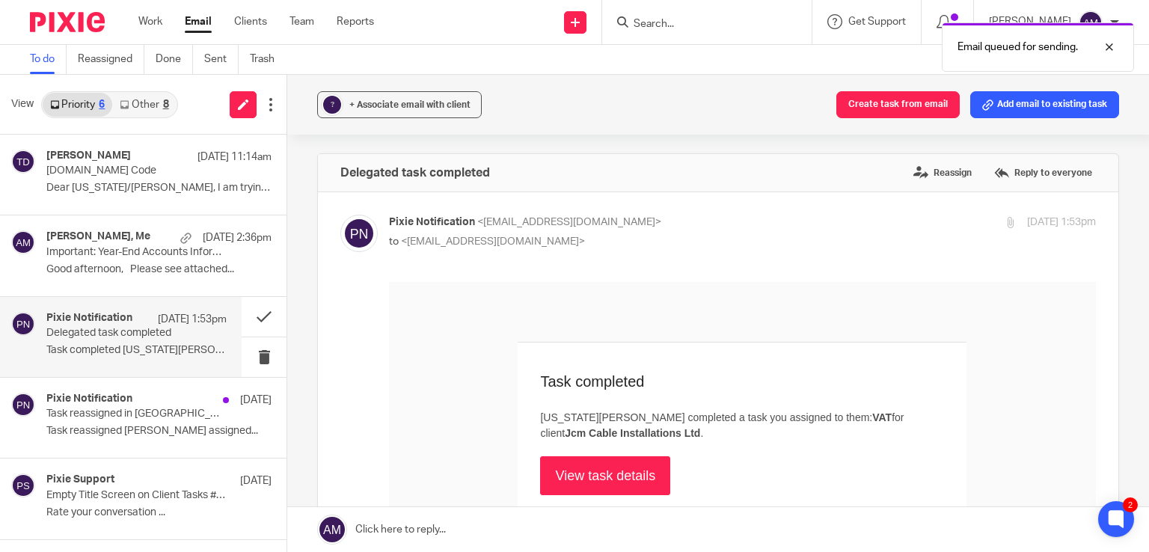
scroll to position [0, 0]
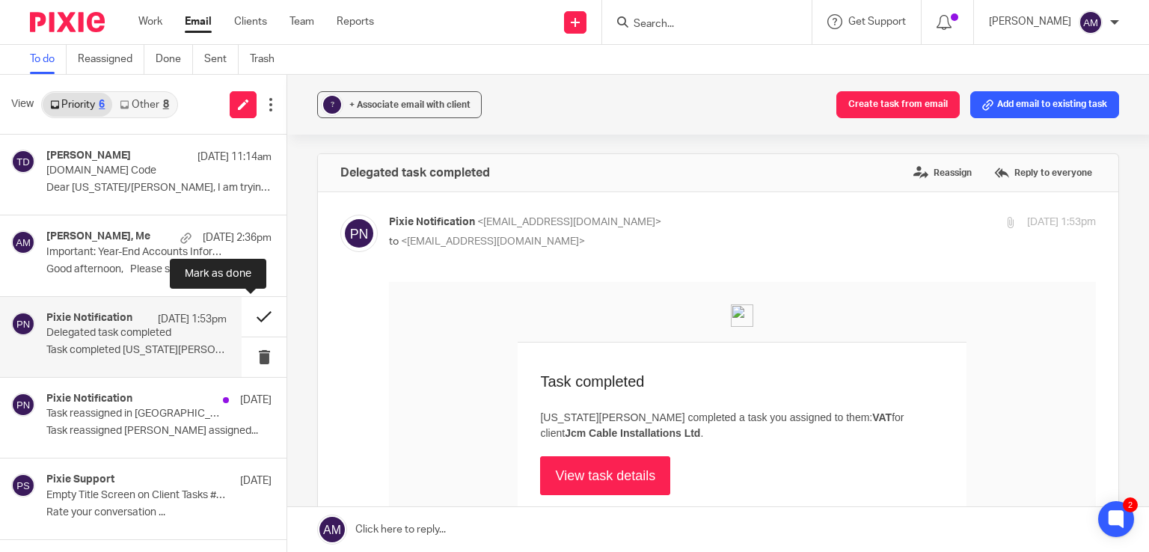
click at [253, 321] on button at bounding box center [264, 317] width 45 height 40
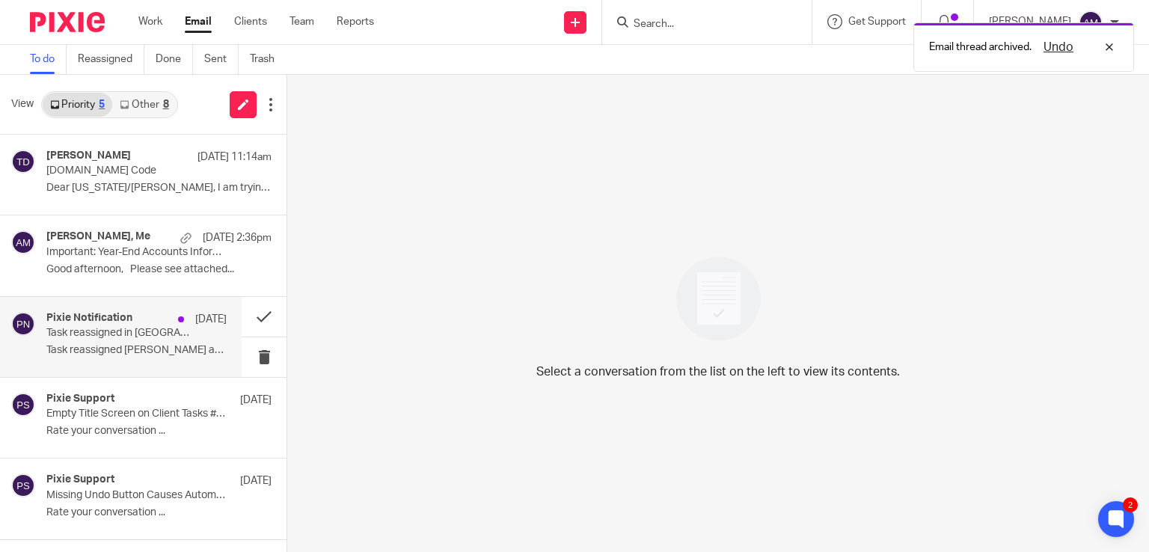
click at [142, 327] on p "Task reassigned in Pixie" at bounding box center [118, 333] width 144 height 13
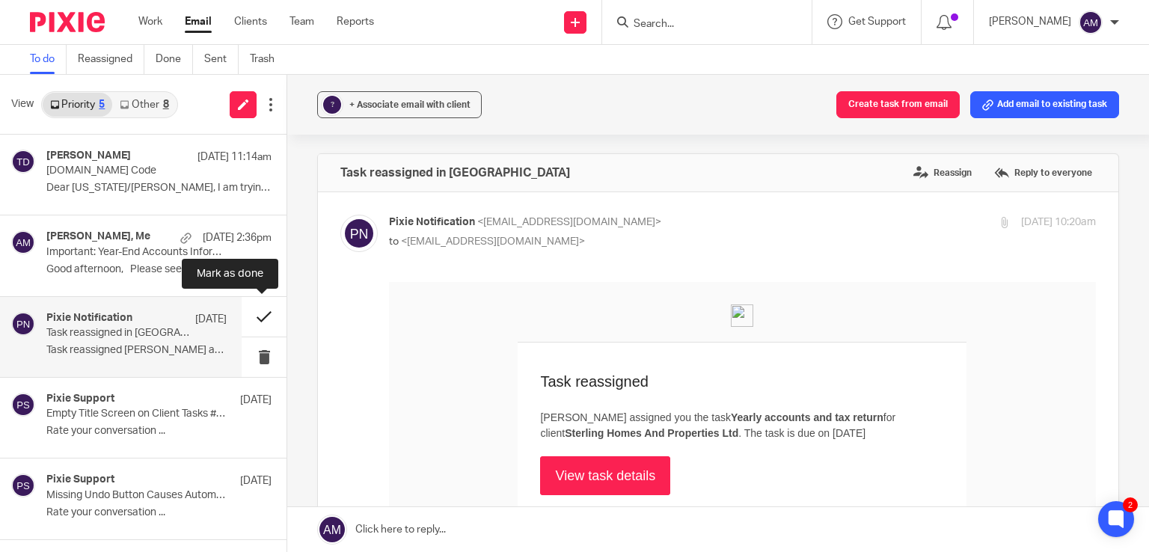
click at [269, 312] on button at bounding box center [264, 317] width 45 height 40
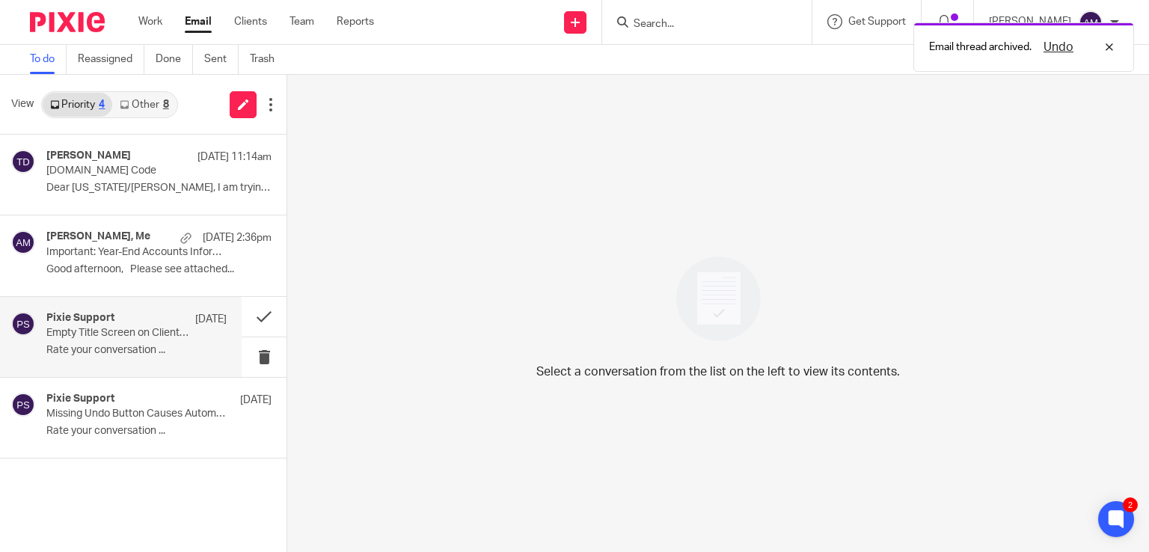
click at [123, 339] on p "Empty Title Screen on Client Tasks #101" at bounding box center [118, 333] width 144 height 13
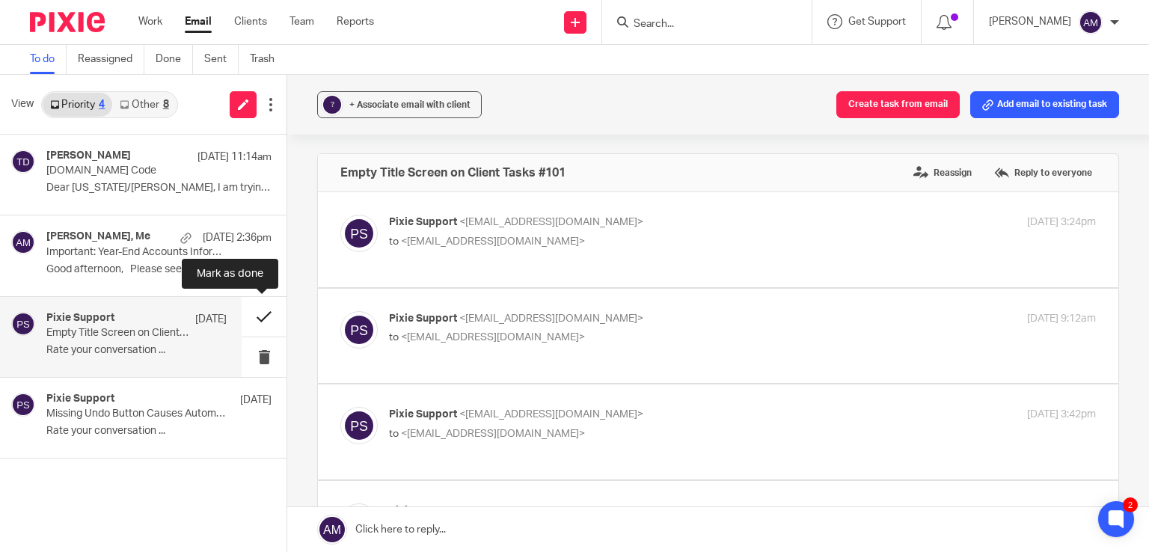
click at [260, 326] on button at bounding box center [264, 317] width 45 height 40
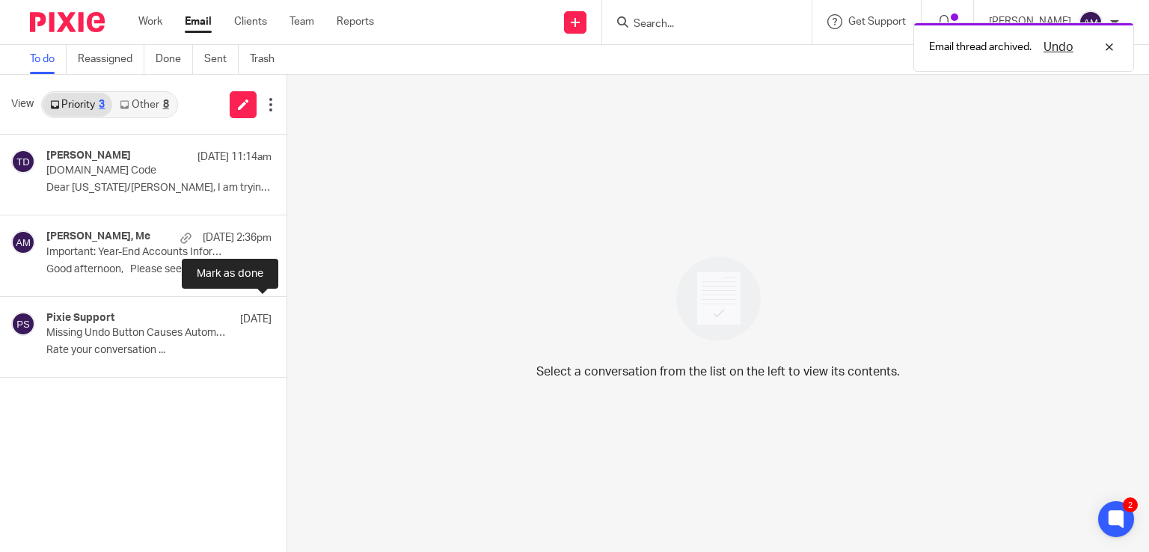
click at [287, 326] on button at bounding box center [293, 317] width 12 height 40
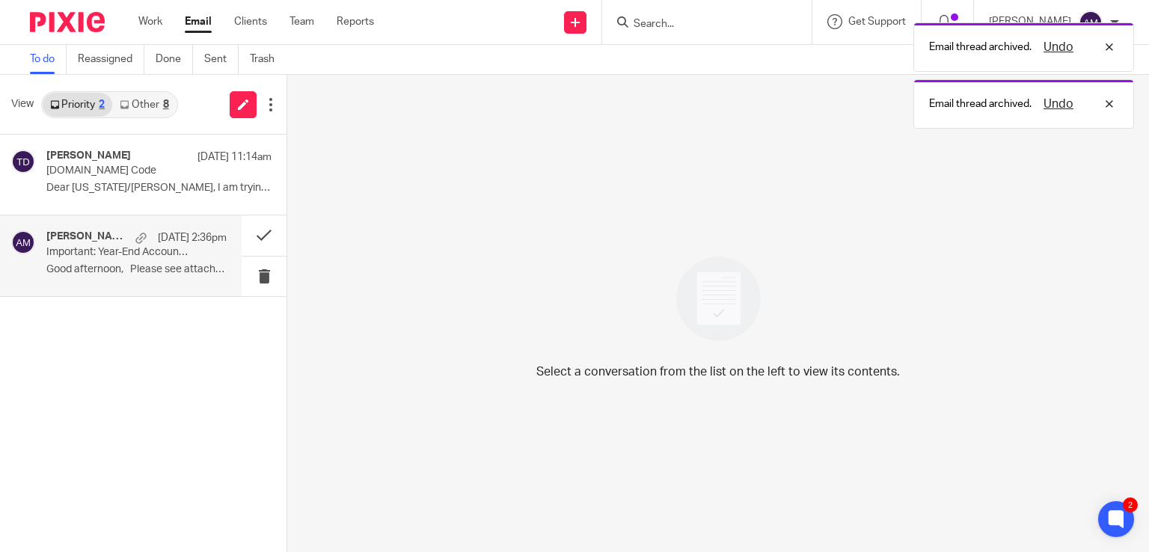
click at [162, 266] on p "Good afternoon, Please see attached..." at bounding box center [136, 269] width 180 height 13
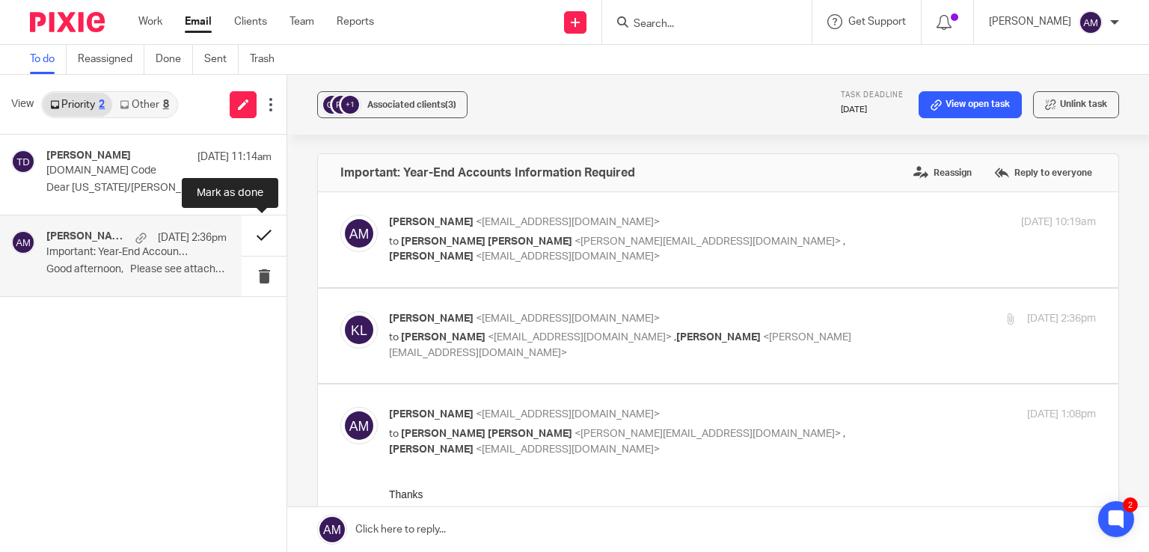
click at [261, 237] on button at bounding box center [264, 236] width 45 height 40
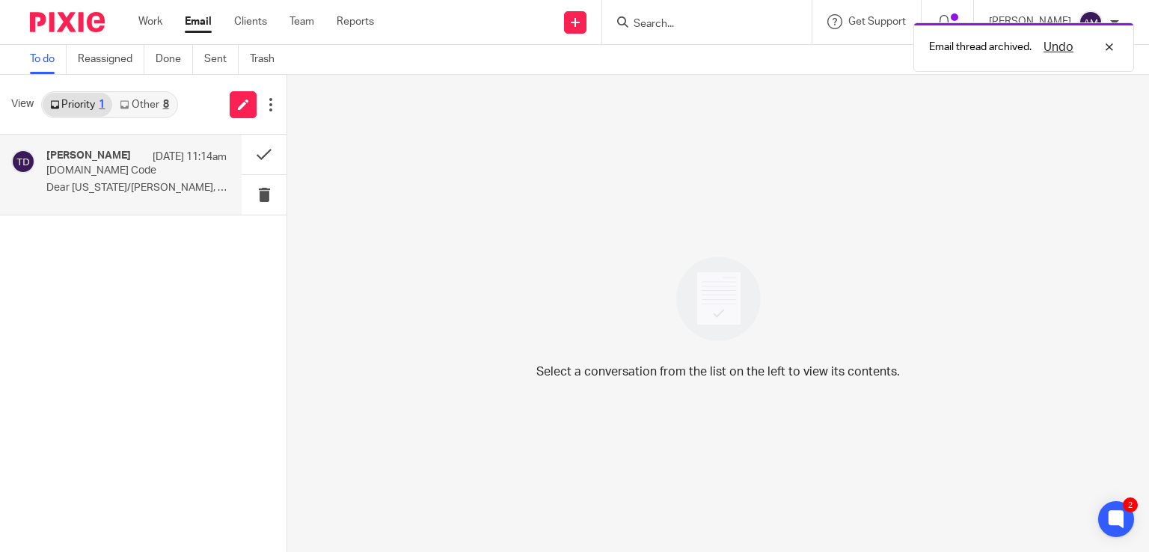
click at [162, 190] on p "Dear Georgia/Anne, I am trying to add my..." at bounding box center [136, 188] width 180 height 13
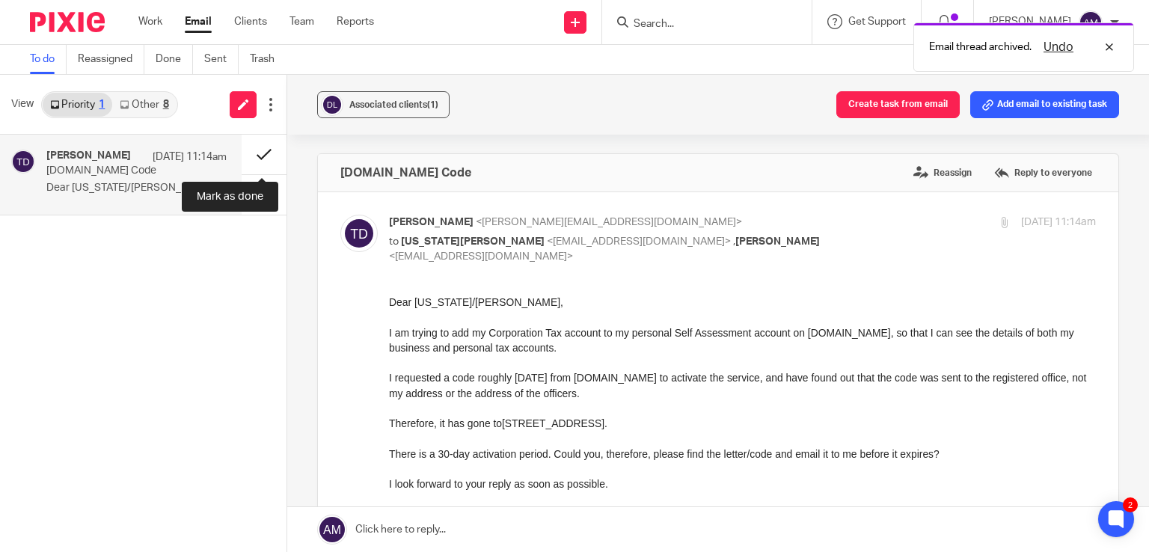
click at [257, 147] on button at bounding box center [264, 155] width 45 height 40
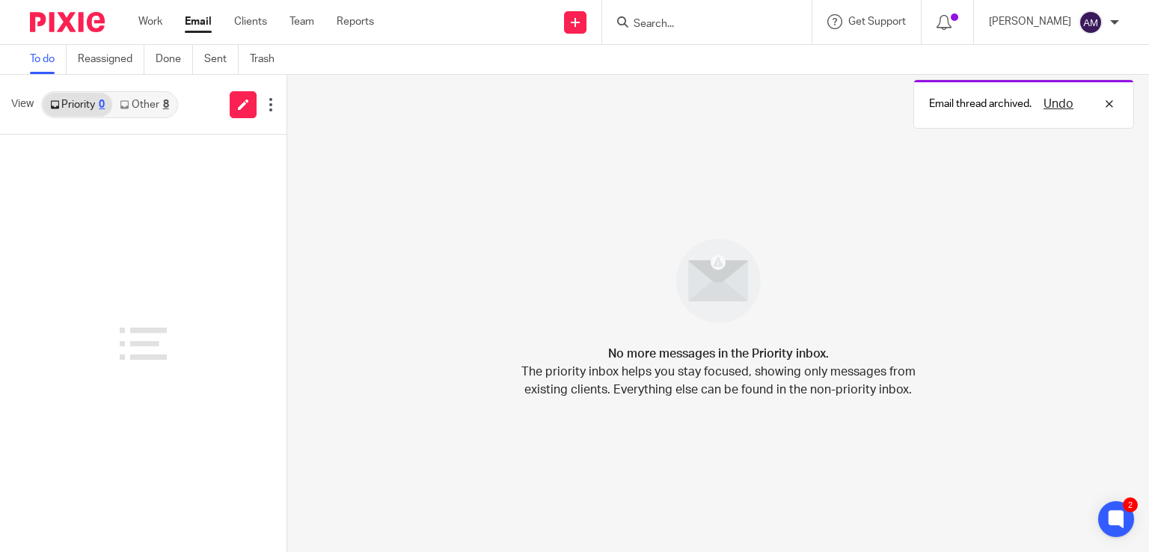
click at [147, 102] on link "Other 8" at bounding box center [144, 105] width 64 height 24
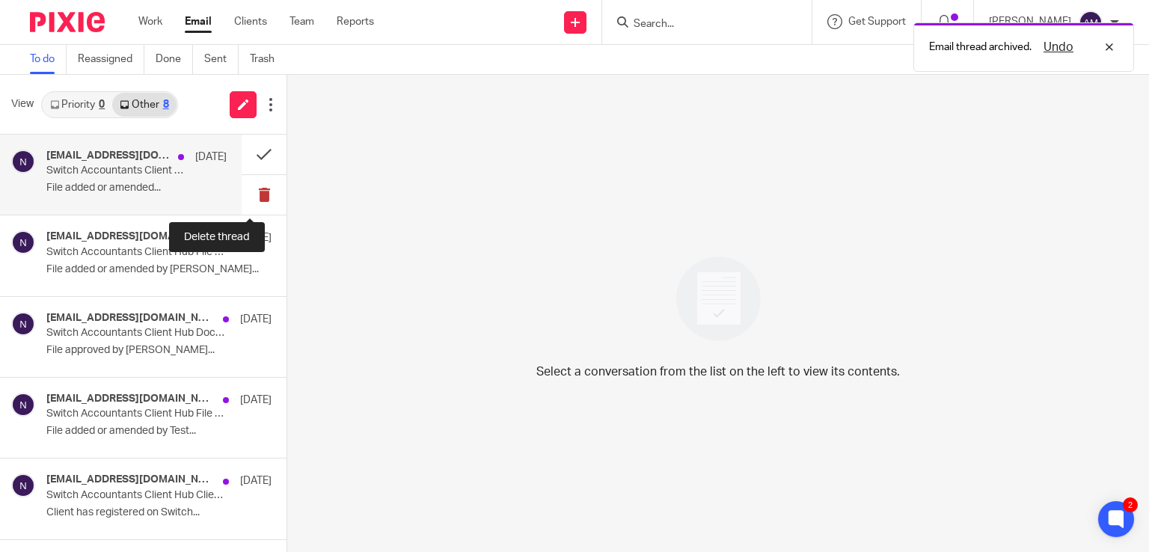
click at [249, 197] on button at bounding box center [264, 195] width 45 height 40
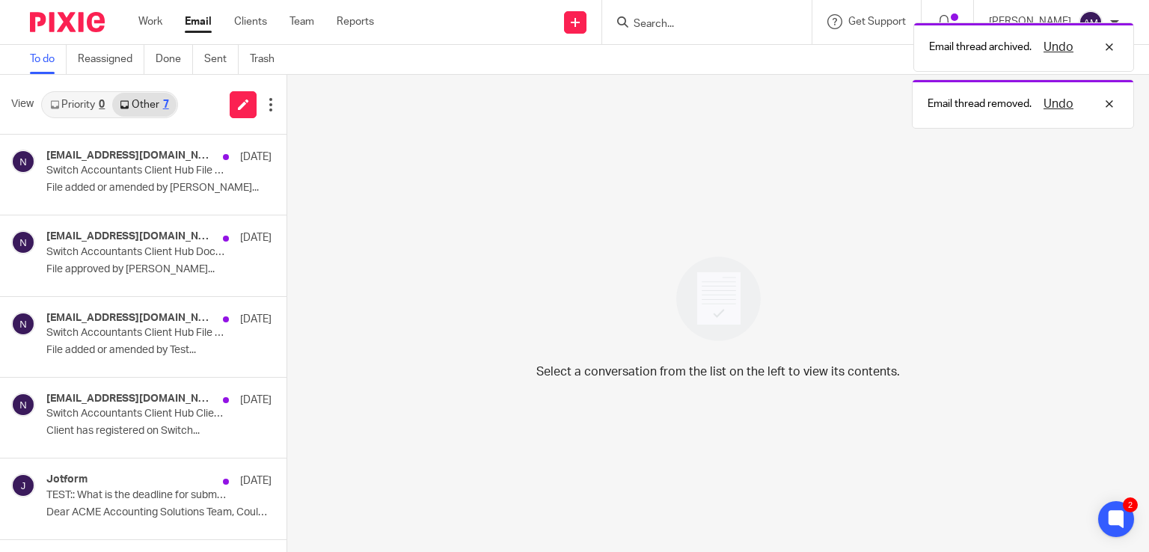
click at [287, 197] on button at bounding box center [293, 195] width 12 height 40
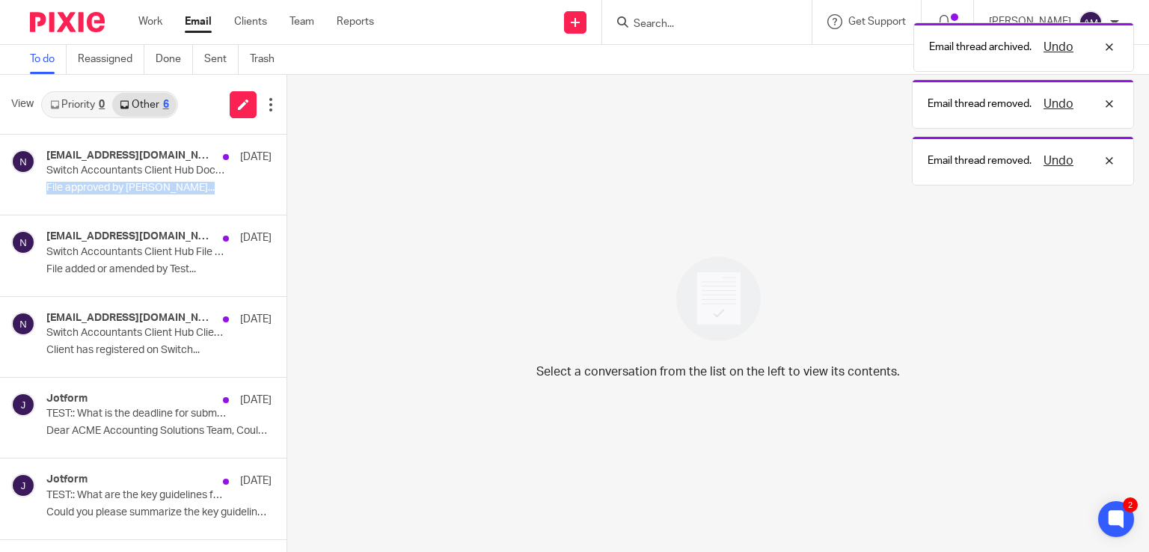
click at [249, 197] on div "noreply@irisopenspace.co.uk 3 Sep Switch Accountants Client Hub Document Approv…" at bounding box center [143, 175] width 287 height 81
click at [287, 197] on button at bounding box center [293, 195] width 12 height 40
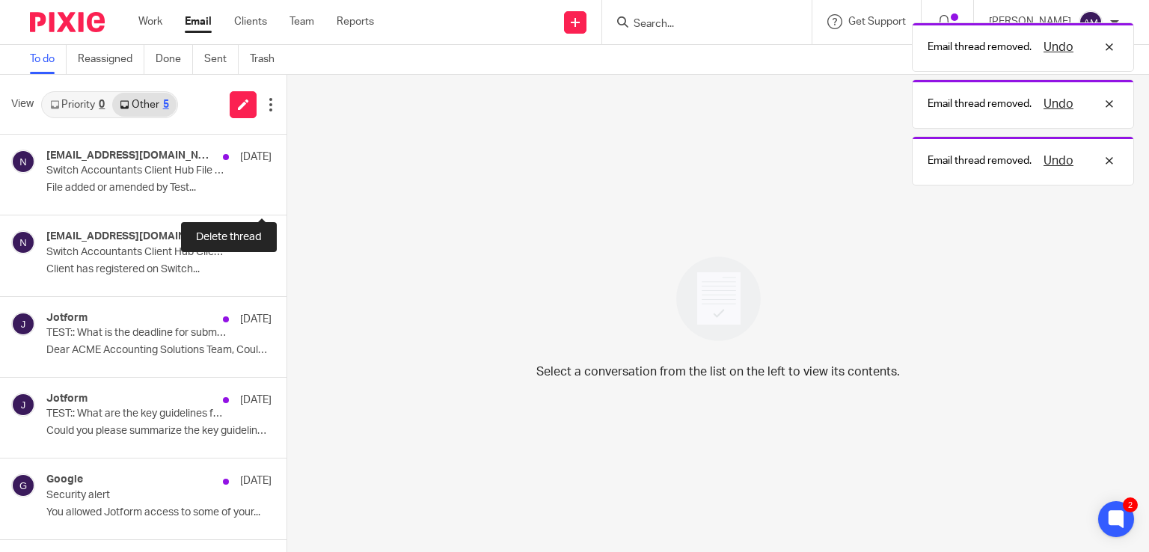
click at [287, 197] on button at bounding box center [293, 195] width 12 height 40
click at [259, 198] on button at bounding box center [264, 195] width 45 height 40
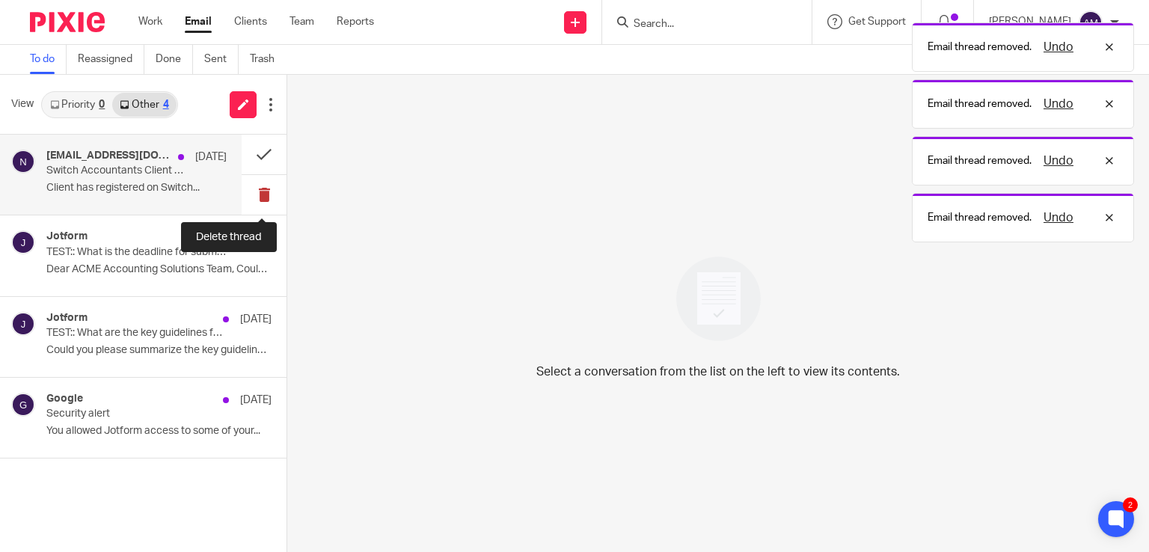
click at [259, 198] on button at bounding box center [264, 195] width 45 height 40
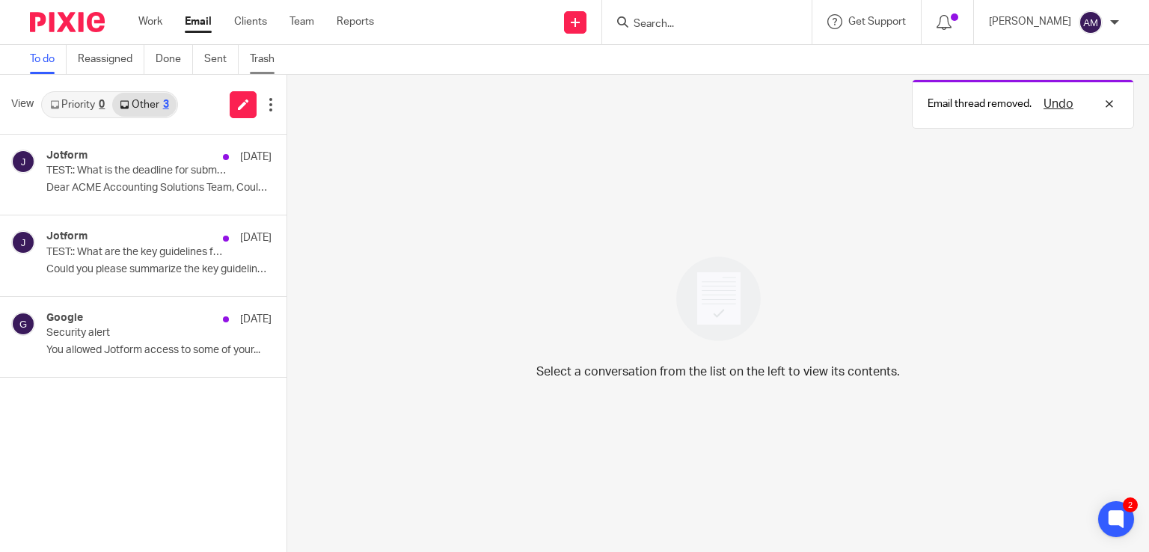
click at [258, 64] on link "Trash" at bounding box center [268, 59] width 36 height 29
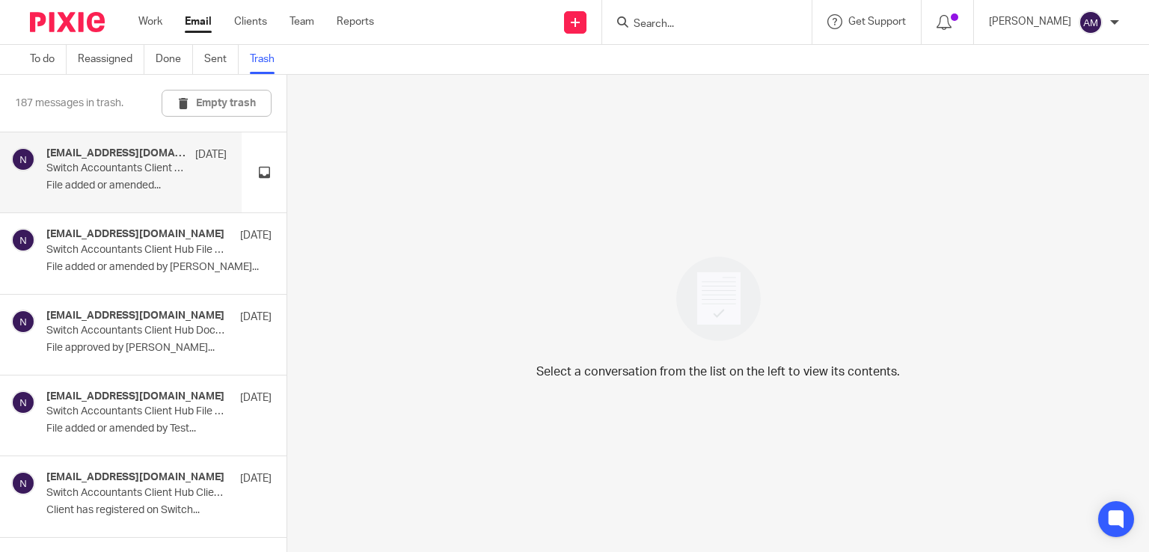
click at [126, 189] on p "File added or amended..." at bounding box center [136, 186] width 180 height 13
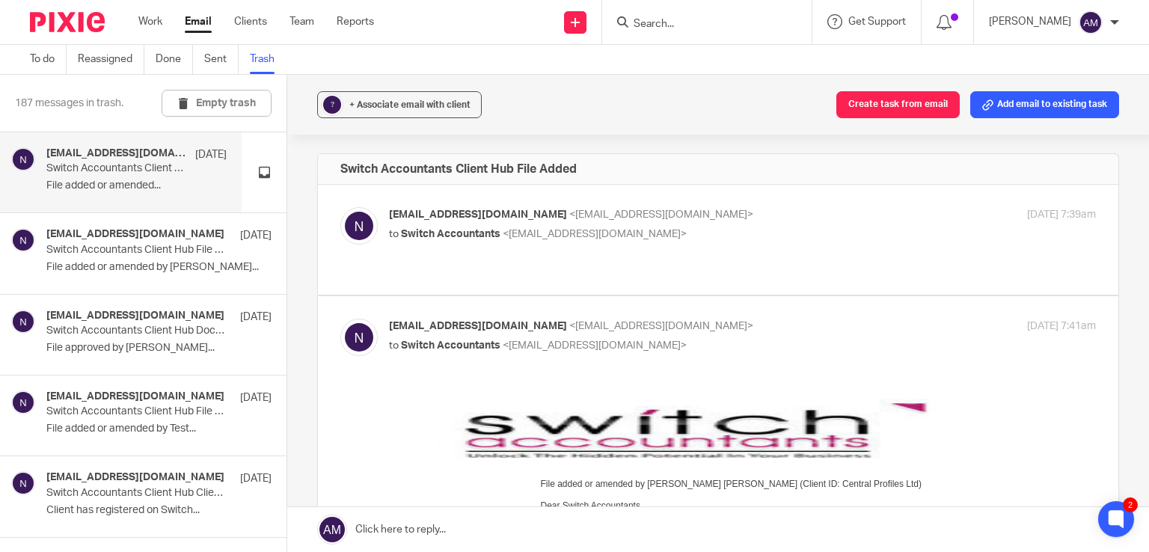
click at [542, 213] on span "[EMAIL_ADDRESS][DOMAIN_NAME]" at bounding box center [478, 215] width 178 height 10
checkbox input "true"
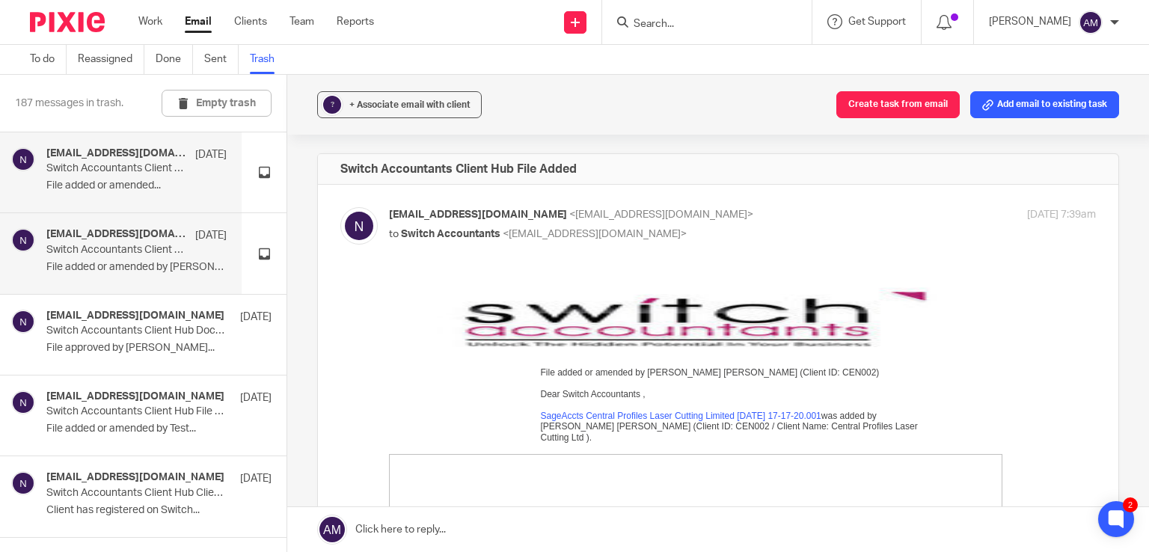
click at [118, 264] on p "File added or amended by [PERSON_NAME]..." at bounding box center [136, 267] width 180 height 13
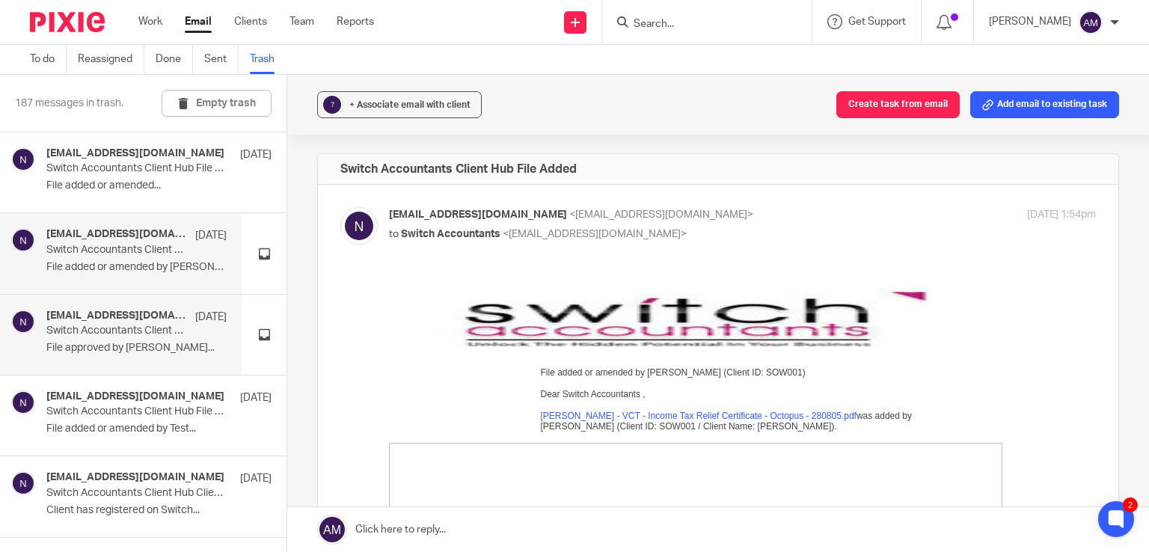
click at [114, 348] on p "File approved by [PERSON_NAME]..." at bounding box center [136, 348] width 180 height 13
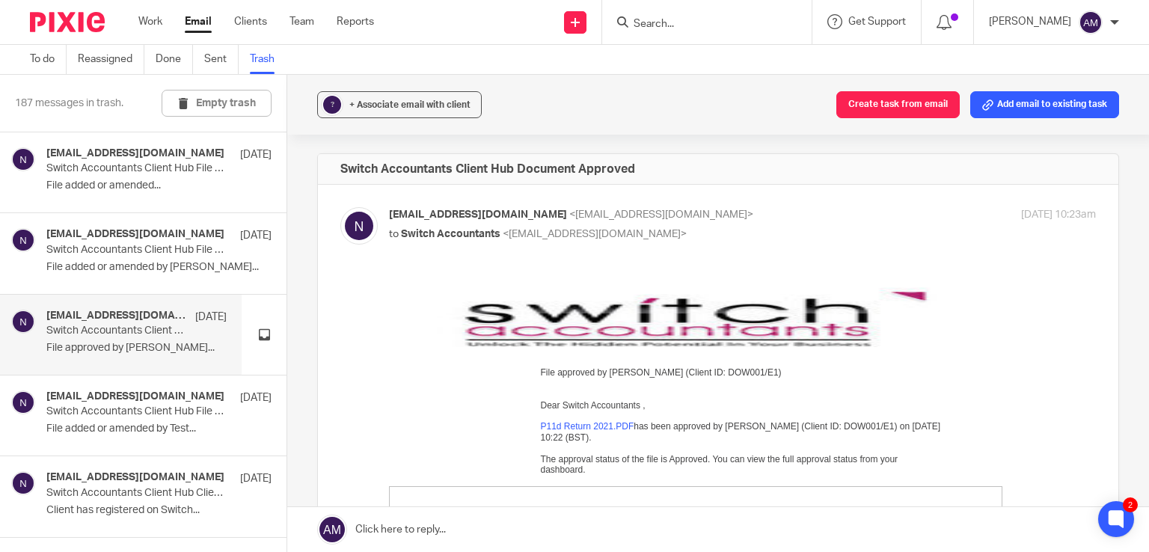
click at [1114, 24] on div at bounding box center [1115, 22] width 9 height 9
click at [1049, 103] on span "Logout" at bounding box center [1050, 104] width 34 height 10
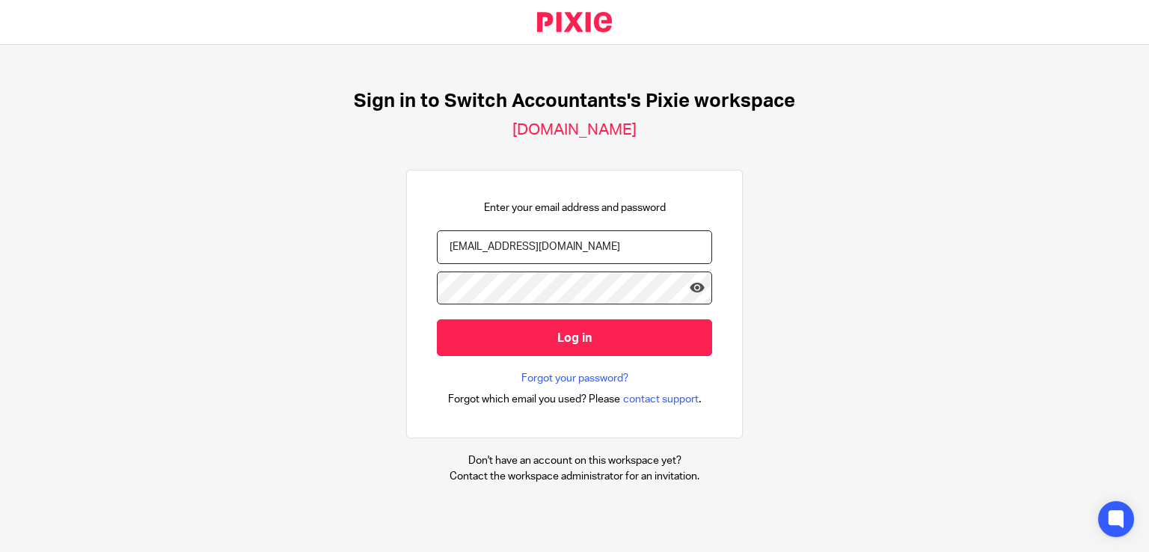
click at [491, 246] on input "[EMAIL_ADDRESS][DOMAIN_NAME]" at bounding box center [574, 247] width 275 height 34
click at [501, 248] on input "[EMAIL_ADDRESS][DOMAIN_NAME]" at bounding box center [574, 247] width 275 height 34
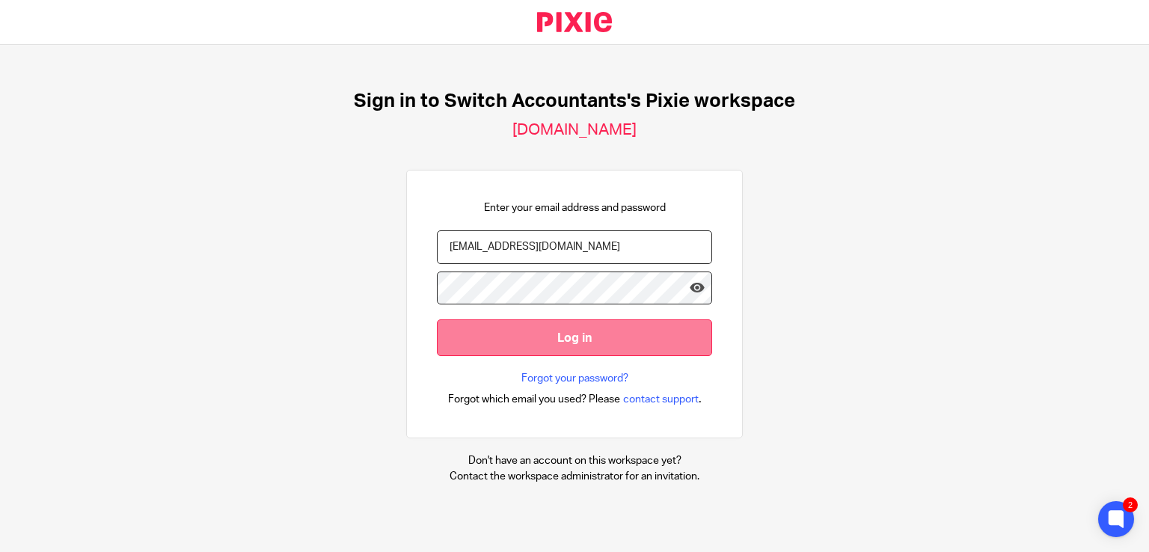
type input "[EMAIL_ADDRESS][DOMAIN_NAME]"
click at [539, 330] on input "Log in" at bounding box center [574, 338] width 275 height 37
